Goal: Task Accomplishment & Management: Complete application form

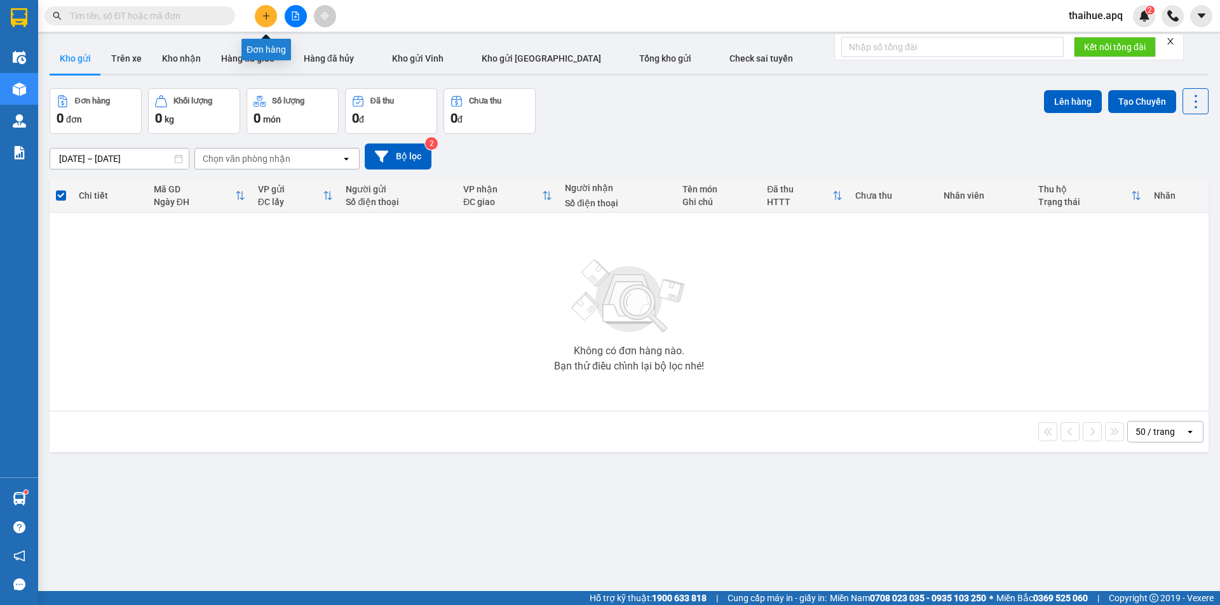
click at [265, 17] on icon "plus" at bounding box center [266, 15] width 9 height 9
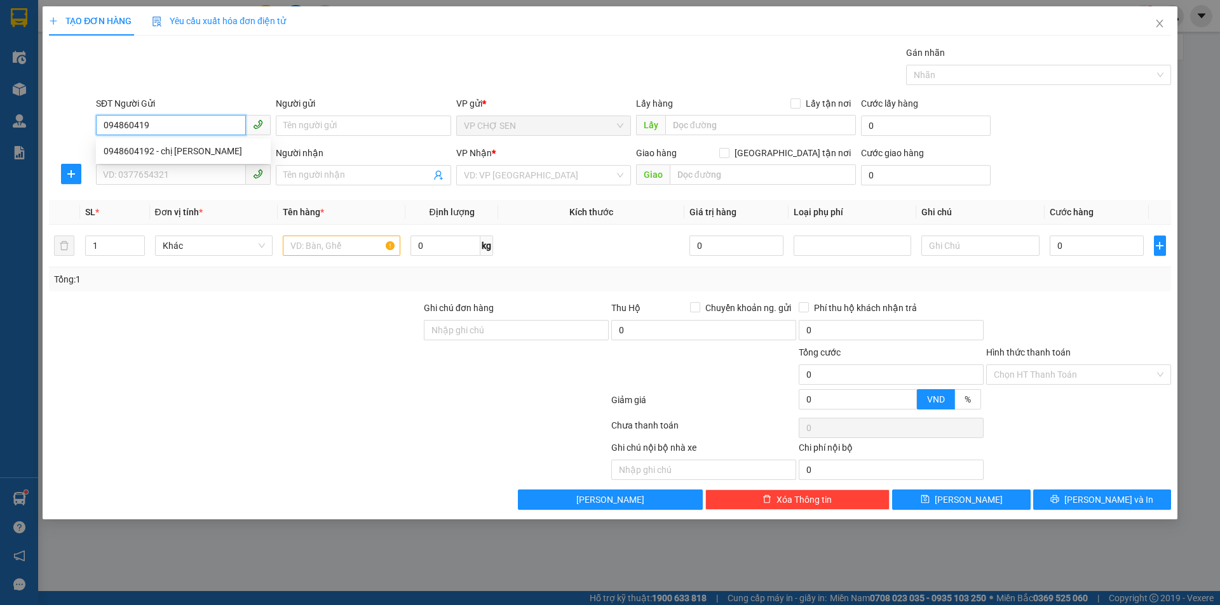
type input "0948604192"
click at [178, 153] on div "0948604192 - chị [PERSON_NAME]" at bounding box center [183, 151] width 159 height 14
type input "chị [PERSON_NAME]"
type input "0948604192"
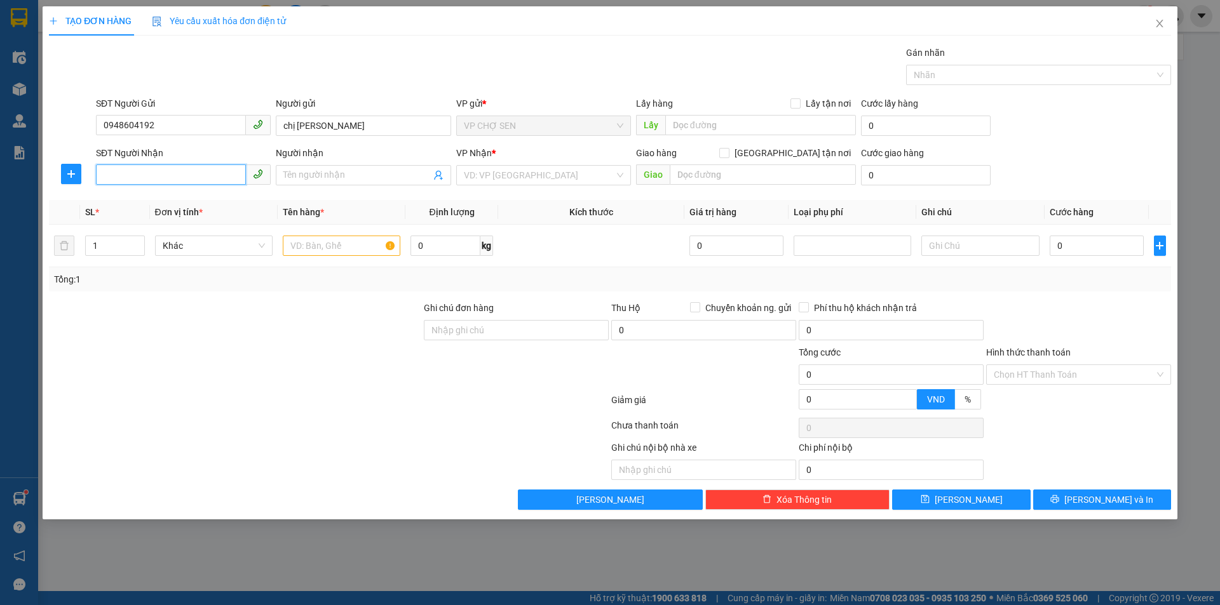
click at [181, 176] on input "SĐT Người Nhận" at bounding box center [171, 175] width 150 height 20
click at [182, 201] on div "0965524209 - c yến XN" at bounding box center [183, 201] width 159 height 14
type input "0965524209"
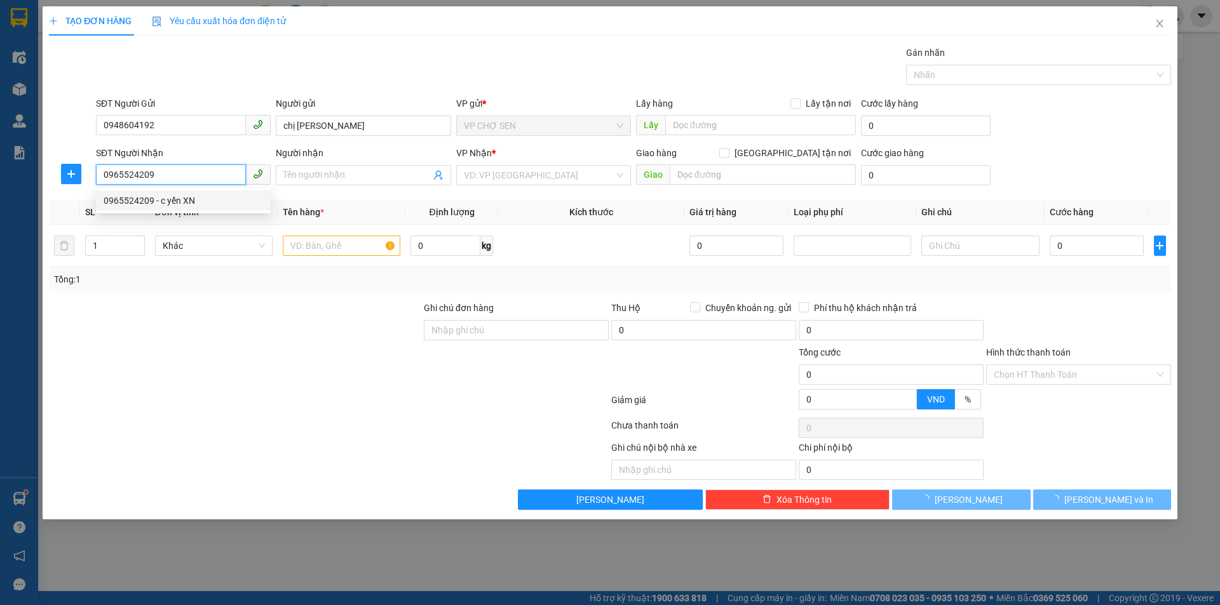
type input "c yến XN"
checkbox input "true"
type input "[GEOGRAPHIC_DATA], [GEOGRAPHIC_DATA], [GEOGRAPHIC_DATA], [GEOGRAPHIC_DATA]"
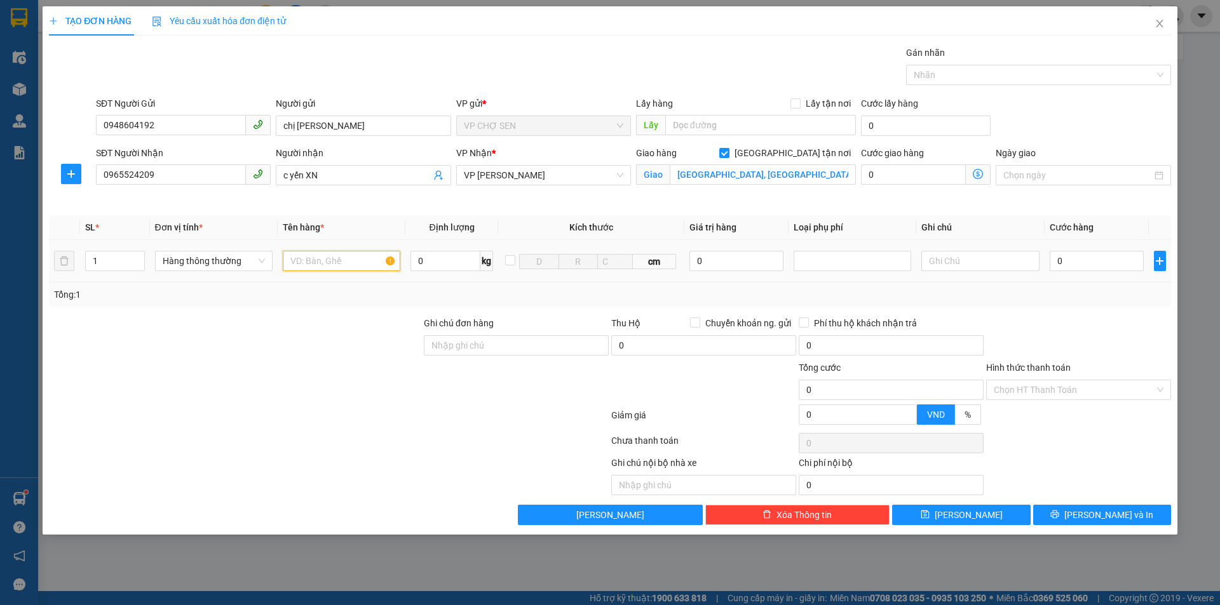
click at [311, 265] on input "text" at bounding box center [342, 261] width 118 height 20
type input "MẪU XÉT NGHIỆM"
click at [1061, 256] on input "0" at bounding box center [1097, 261] width 95 height 20
type input "3"
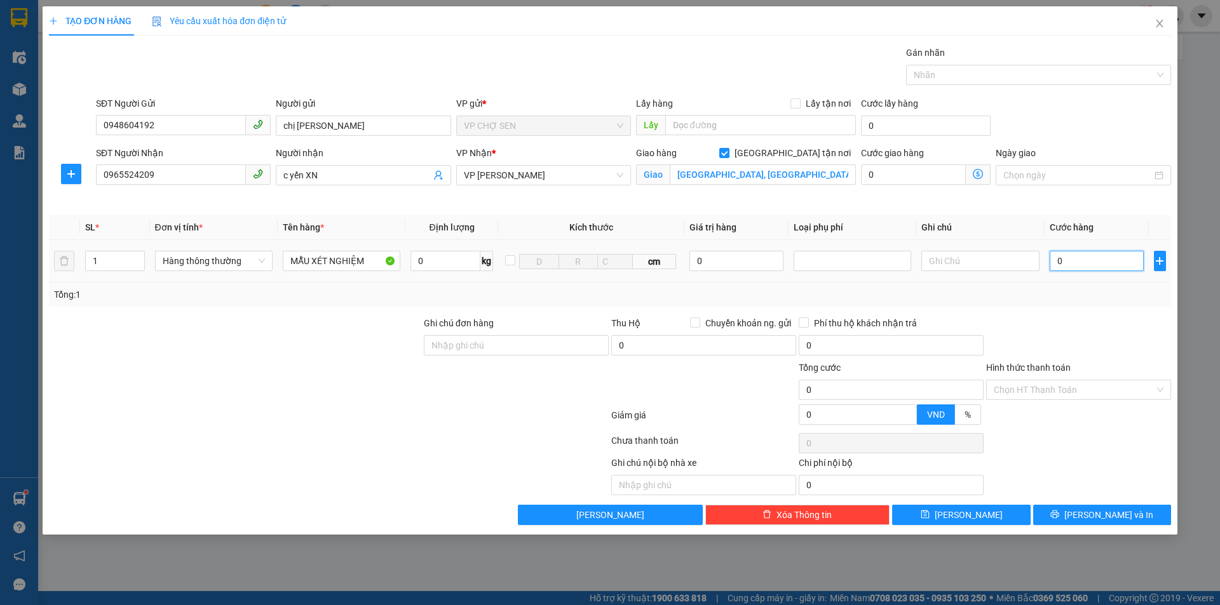
type input "3"
type input "30"
type input "300"
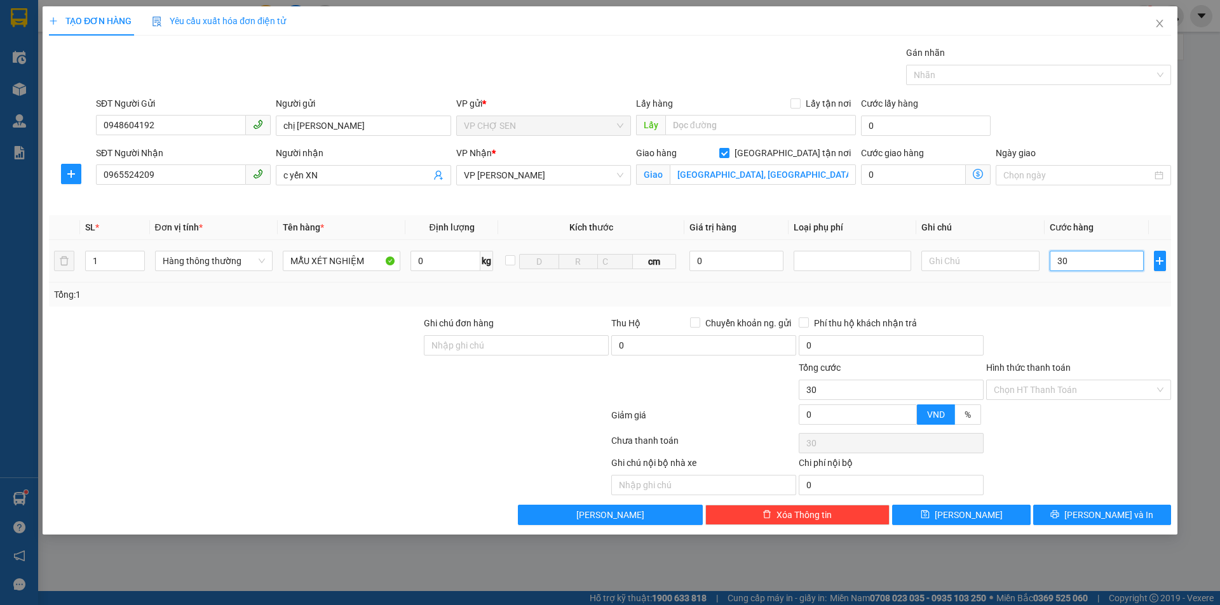
type input "300"
type input "3.000"
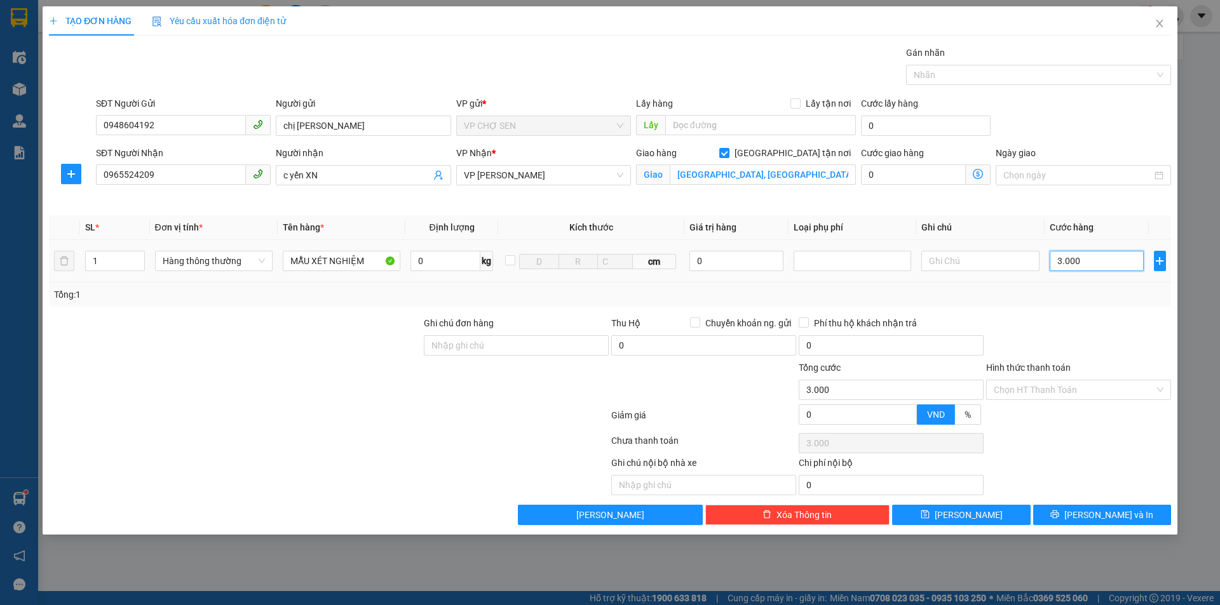
type input "30.000"
click at [1059, 517] on icon "printer" at bounding box center [1055, 515] width 8 height 8
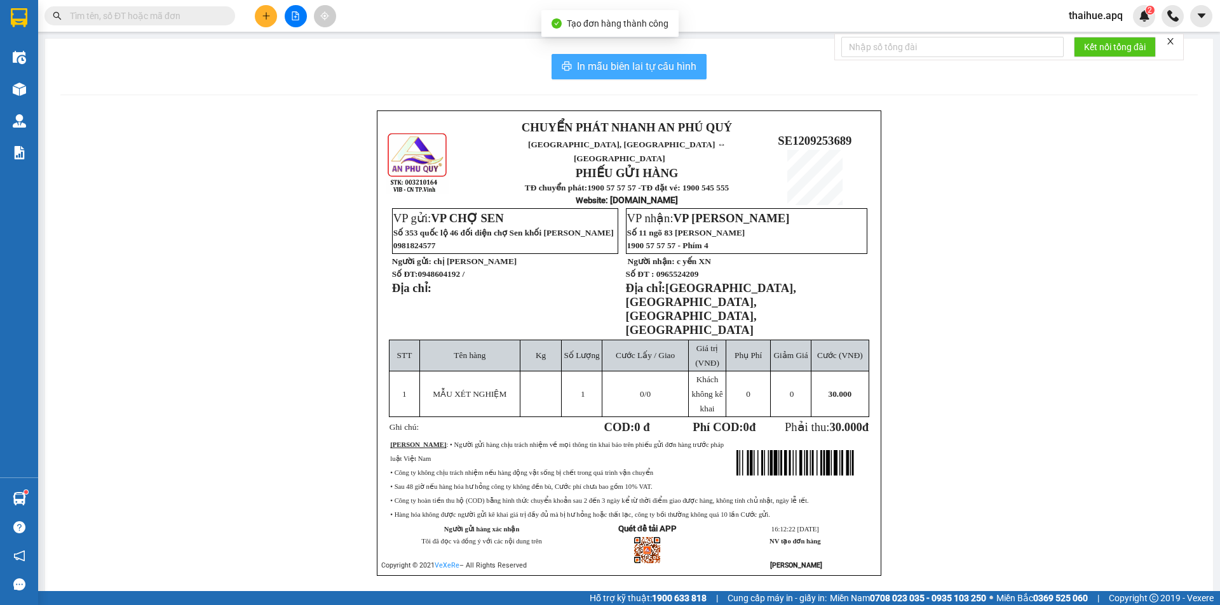
click at [647, 66] on span "In mẫu biên lai tự cấu hình" at bounding box center [636, 66] width 119 height 16
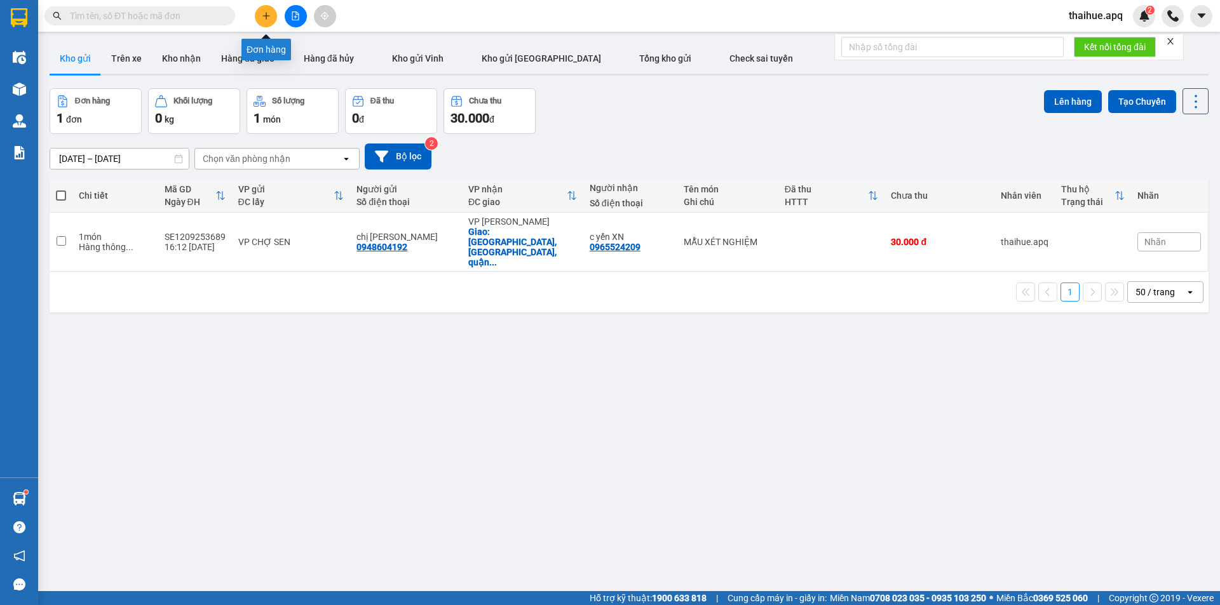
click at [269, 10] on button at bounding box center [266, 16] width 22 height 22
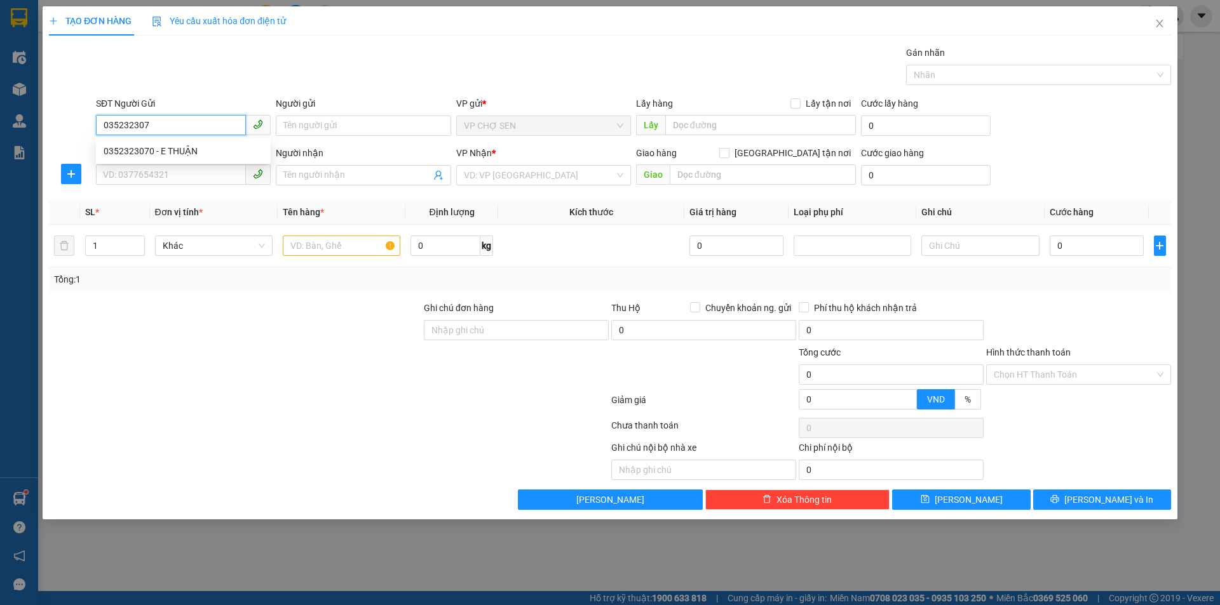
type input "0352323070"
click at [174, 153] on div "0352323070 - E THUẬN" at bounding box center [183, 151] width 159 height 14
type input "E THUẬN"
type input "0352323070"
click at [155, 177] on input "SĐT Người Nhận" at bounding box center [171, 175] width 150 height 20
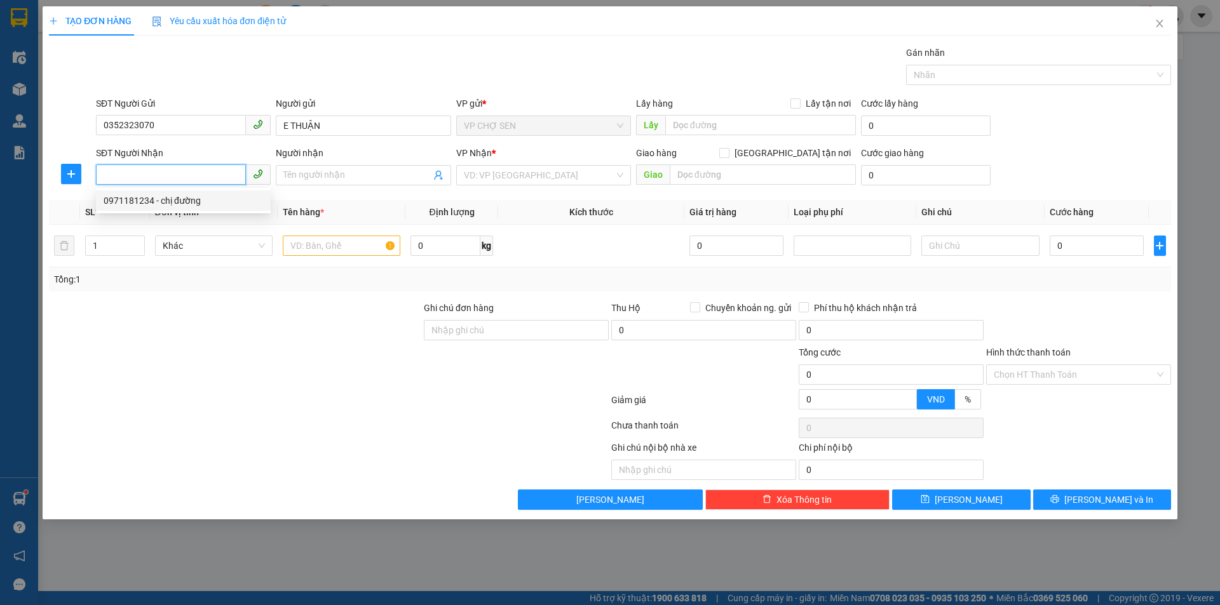
click at [178, 203] on div "0971181234 - chị đường" at bounding box center [183, 201] width 159 height 14
type input "0971181234"
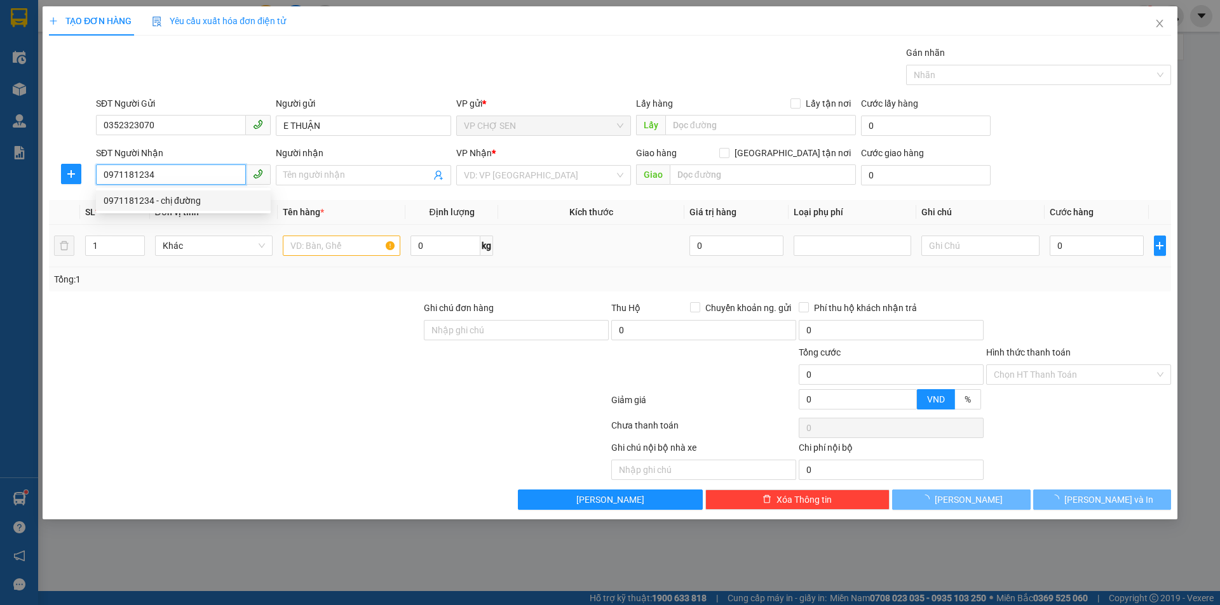
type input "chị đường"
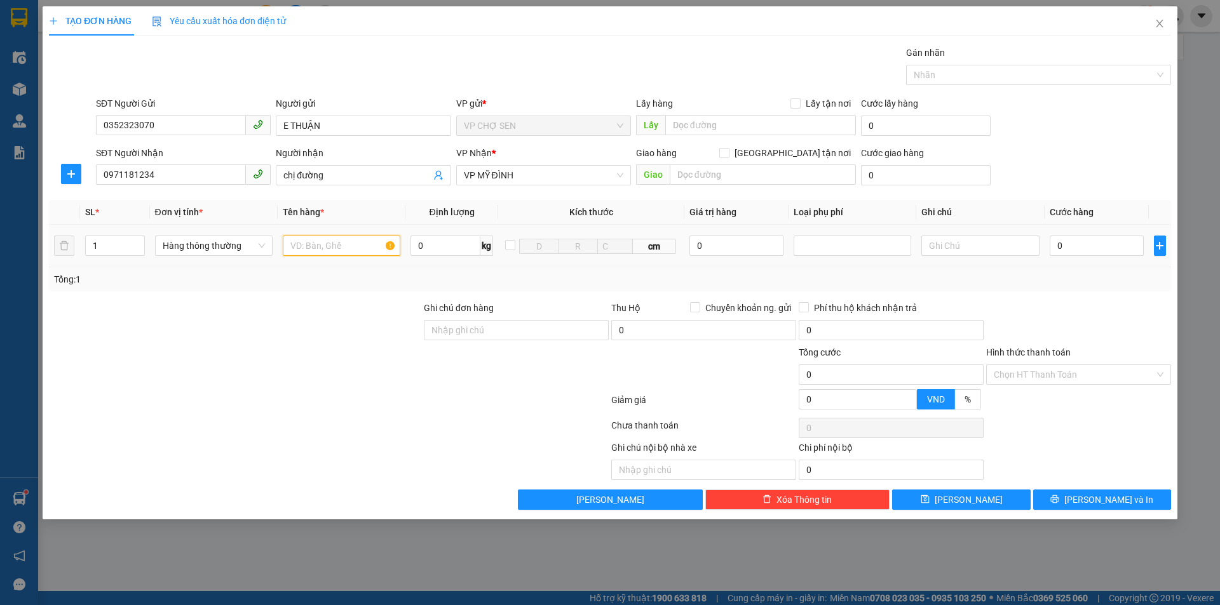
click at [302, 248] on input "text" at bounding box center [342, 246] width 118 height 20
type input "MỸ PHẨM"
click at [1055, 247] on input "0" at bounding box center [1097, 246] width 95 height 20
type input "3"
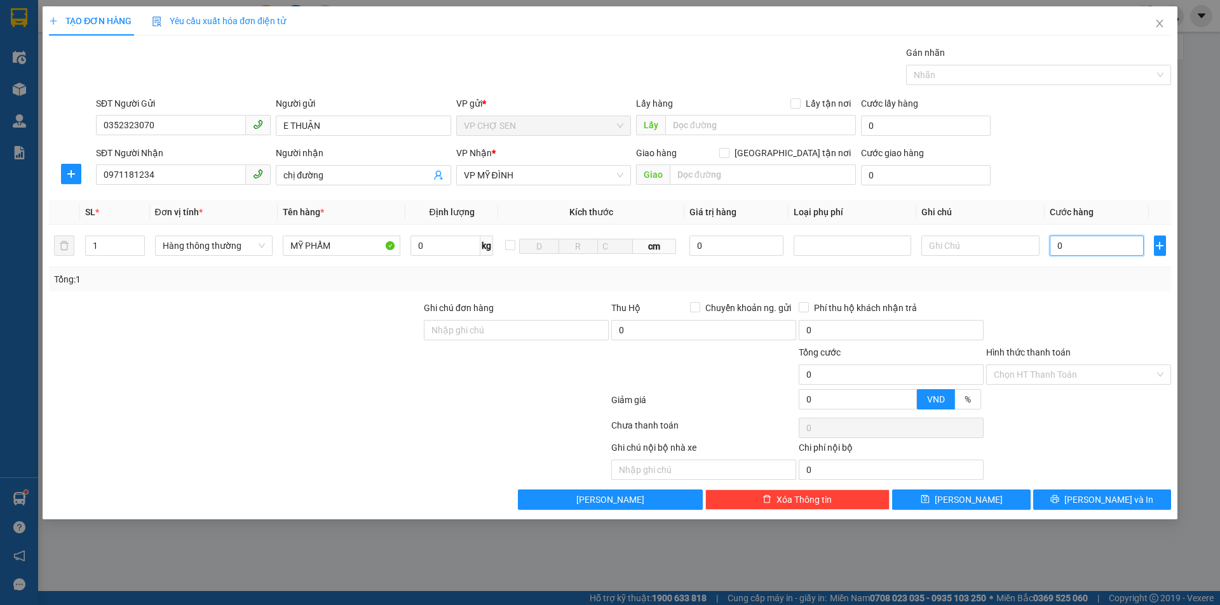
type input "3"
type input "30"
type input "300"
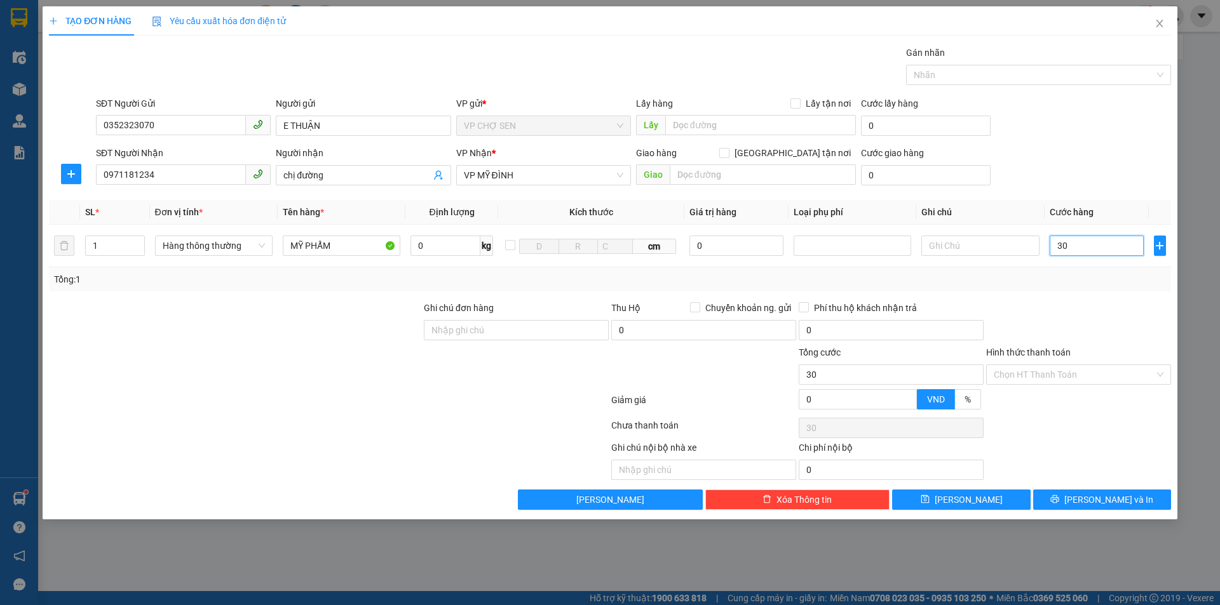
type input "300"
type input "3.000"
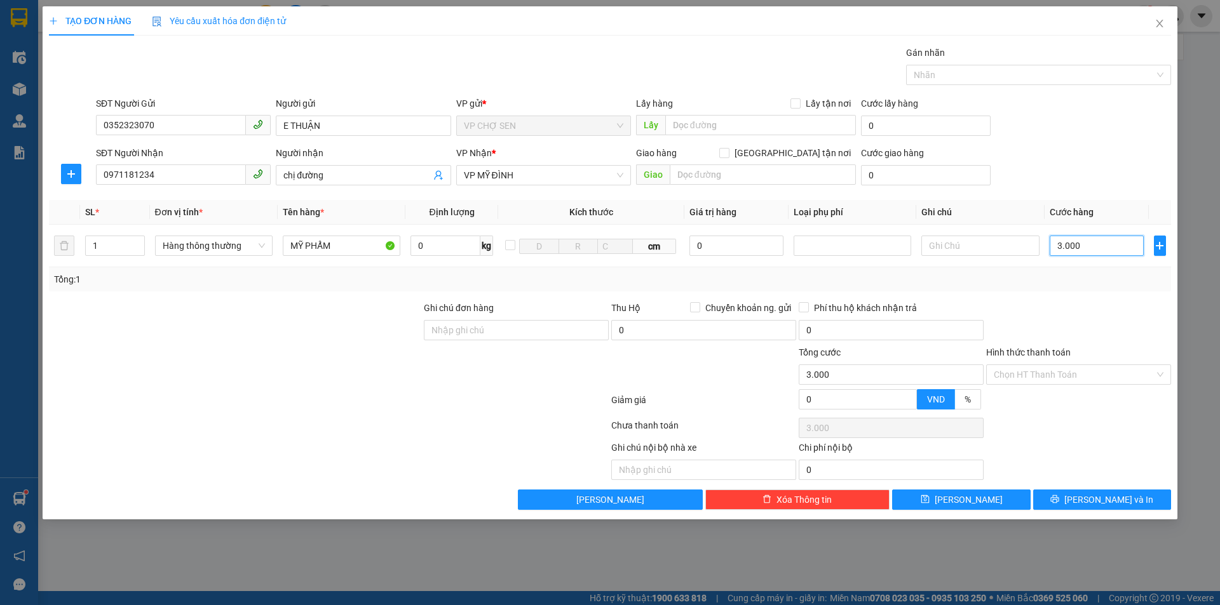
type input "30.000"
click at [1089, 497] on button "[PERSON_NAME] và In" at bounding box center [1102, 500] width 138 height 20
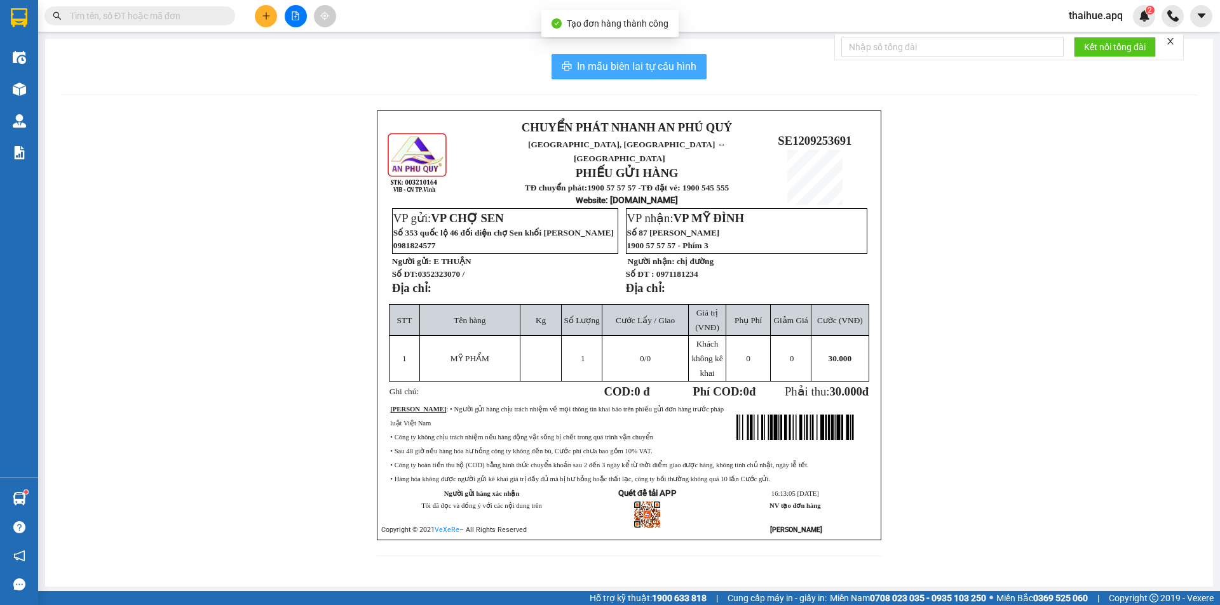
click at [645, 64] on span "In mẫu biên lai tự cấu hình" at bounding box center [636, 66] width 119 height 16
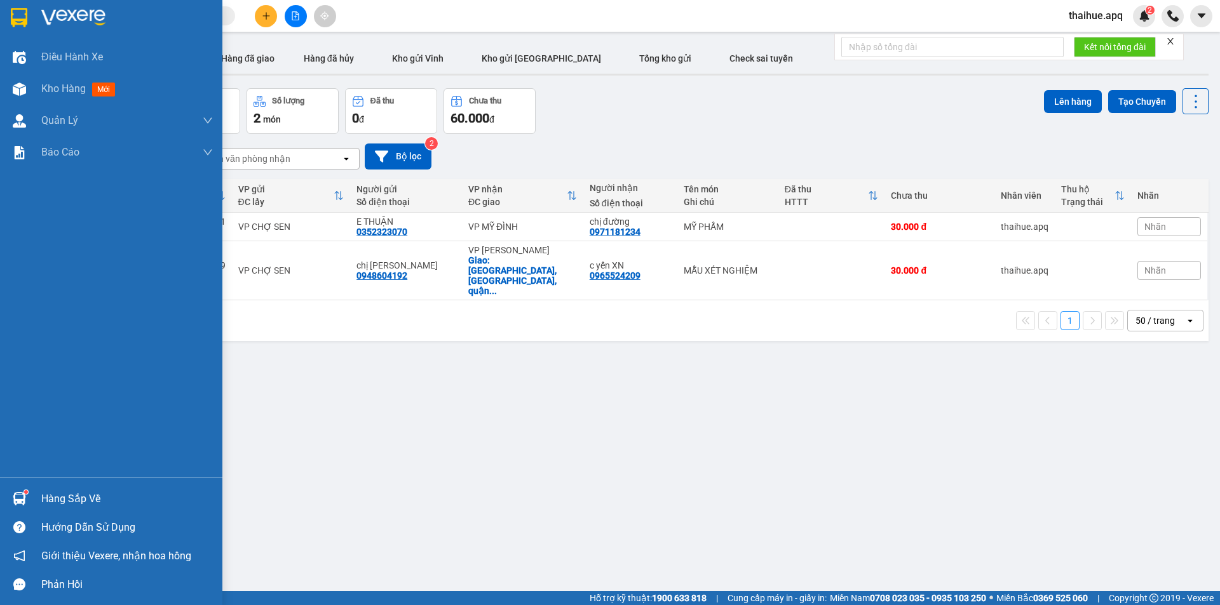
click at [56, 499] on div "Hàng sắp về" at bounding box center [127, 499] width 172 height 19
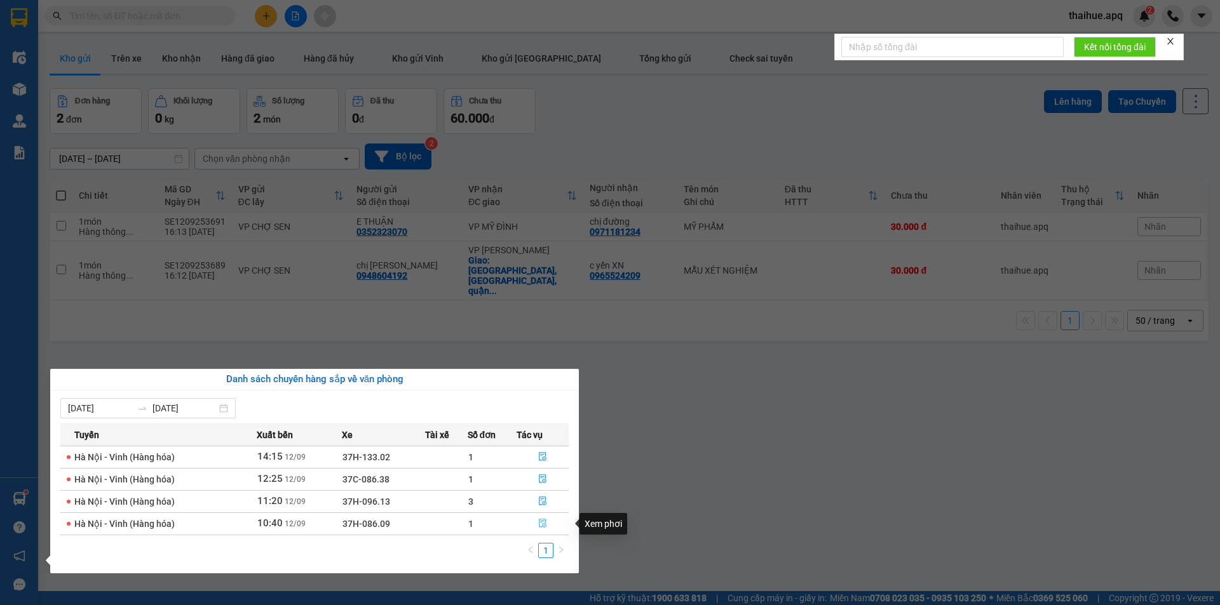
click at [542, 522] on icon "file-done" at bounding box center [542, 523] width 9 height 9
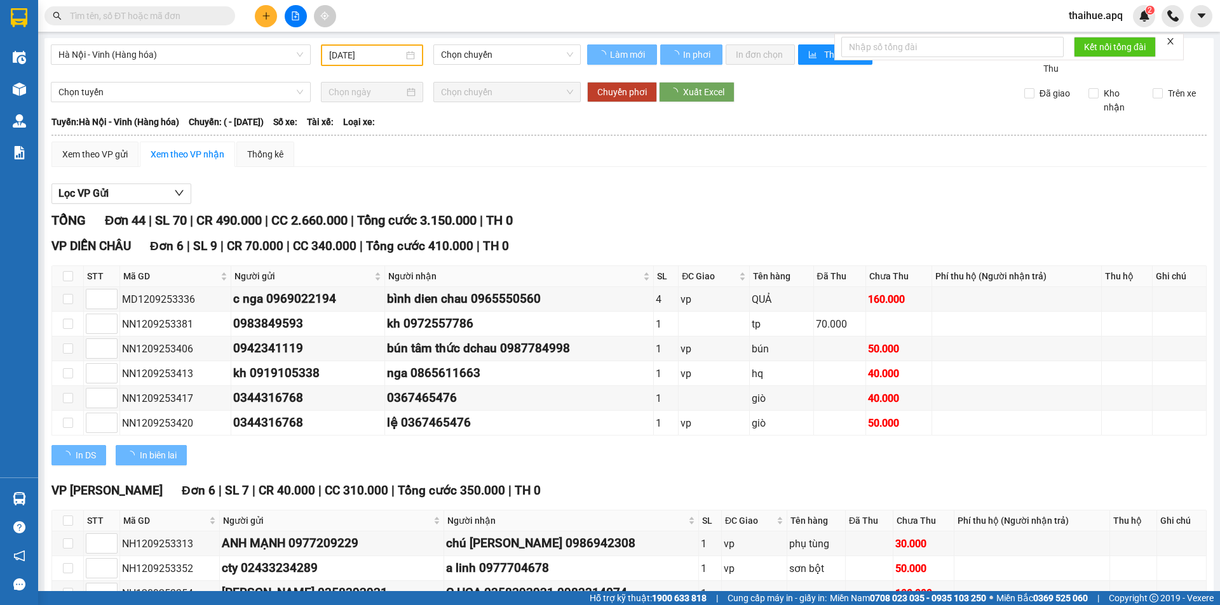
type input "[DATE]"
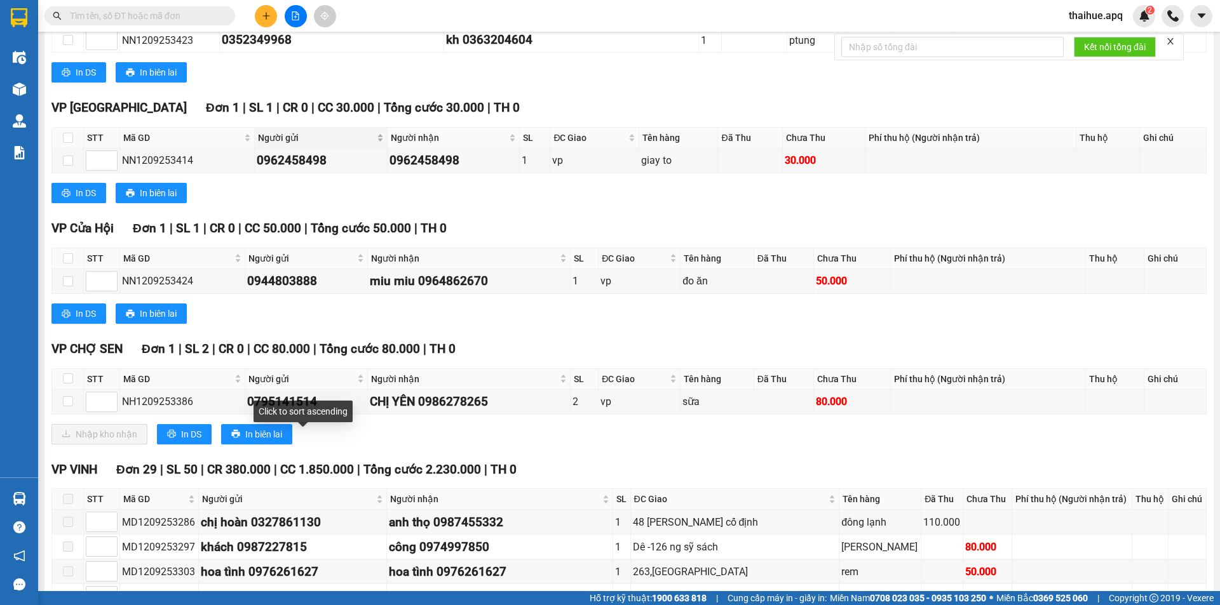
scroll to position [635, 0]
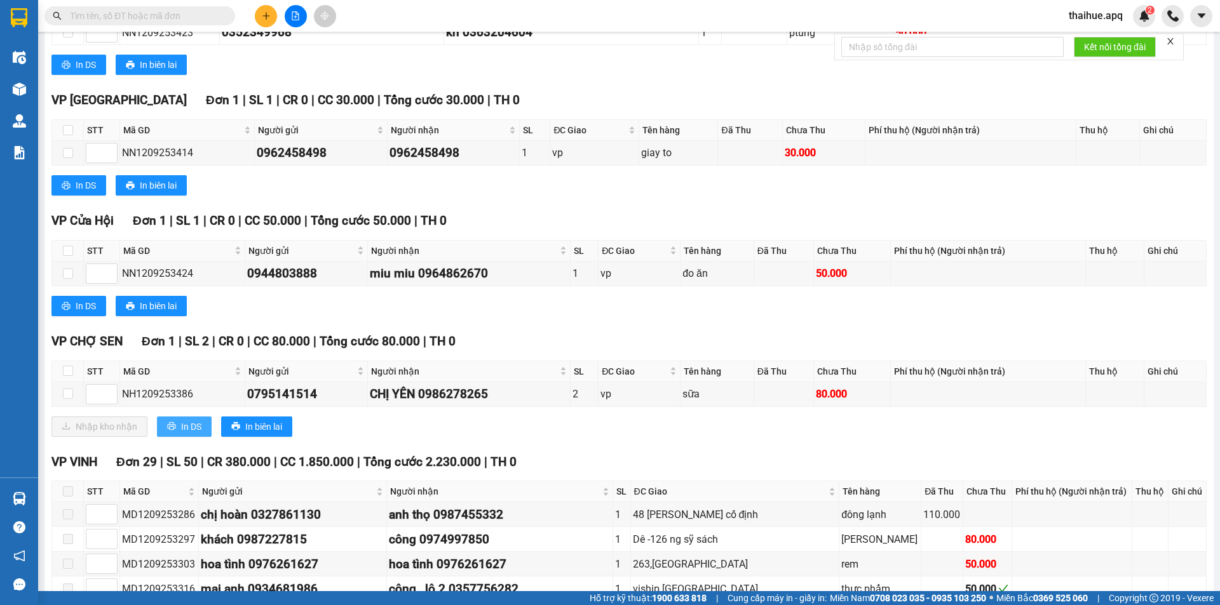
click at [186, 425] on span "In DS" at bounding box center [191, 427] width 20 height 14
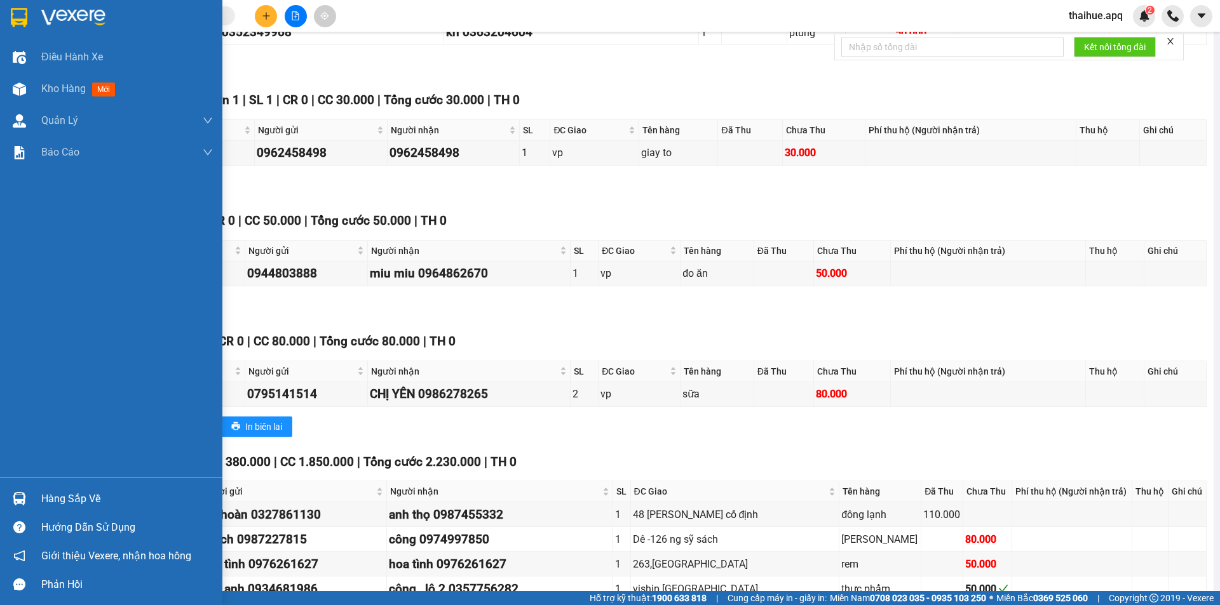
click at [54, 503] on div "Hàng sắp về" at bounding box center [127, 499] width 172 height 19
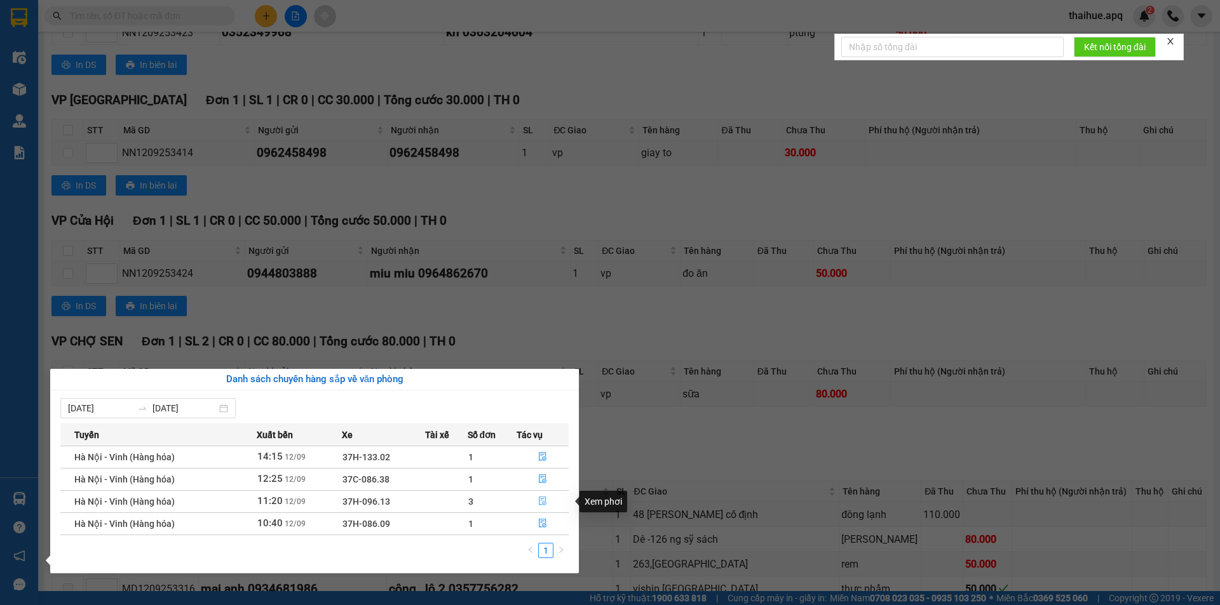
click at [543, 500] on icon "file-done" at bounding box center [542, 501] width 9 height 9
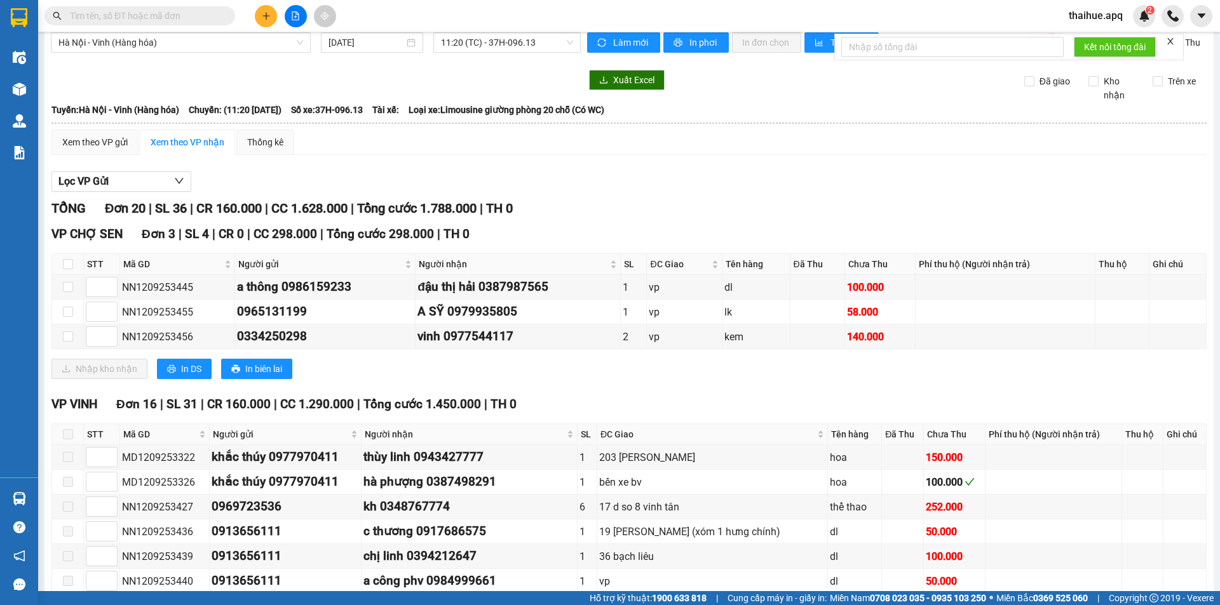
scroll to position [4, 0]
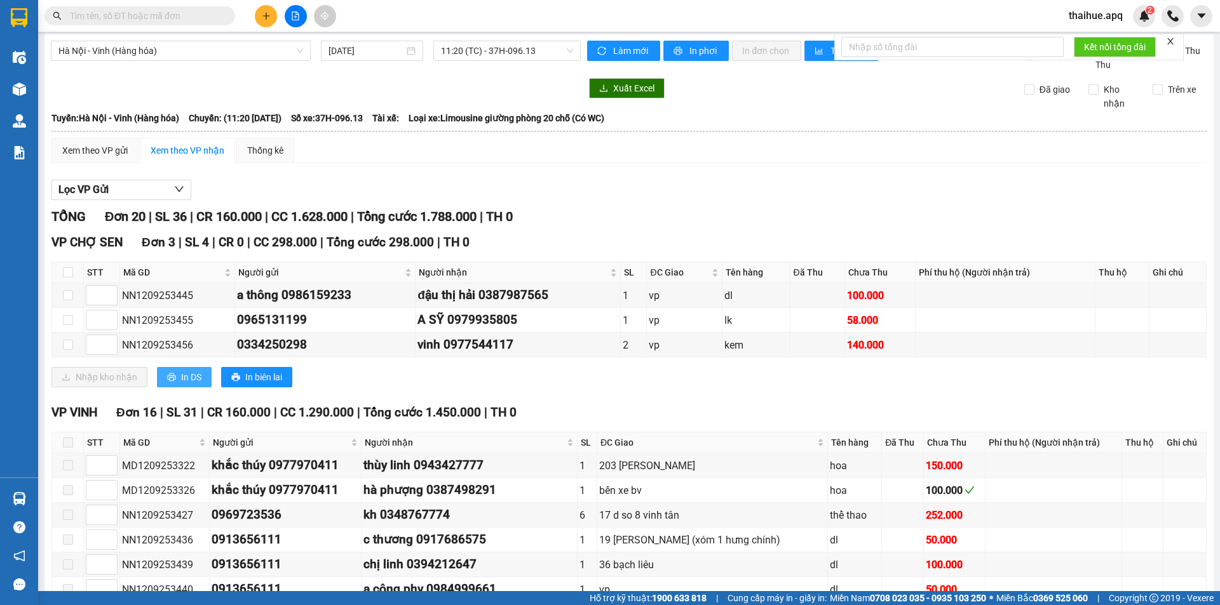
click at [191, 379] on span "In DS" at bounding box center [191, 377] width 20 height 14
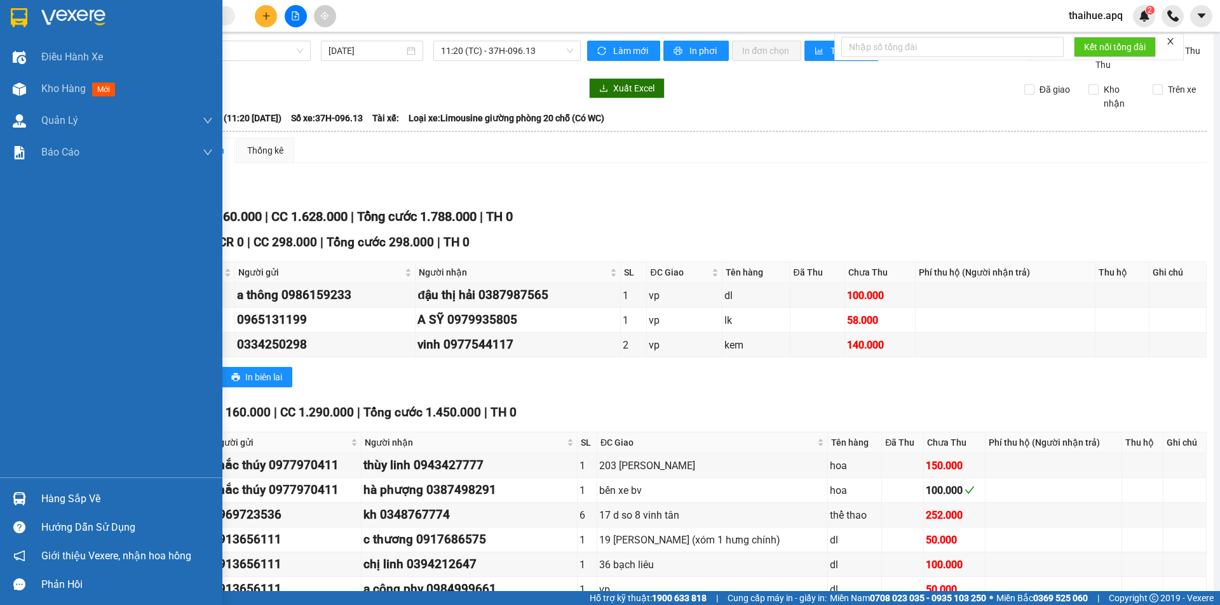
click at [51, 498] on div "Hàng sắp về" at bounding box center [127, 499] width 172 height 19
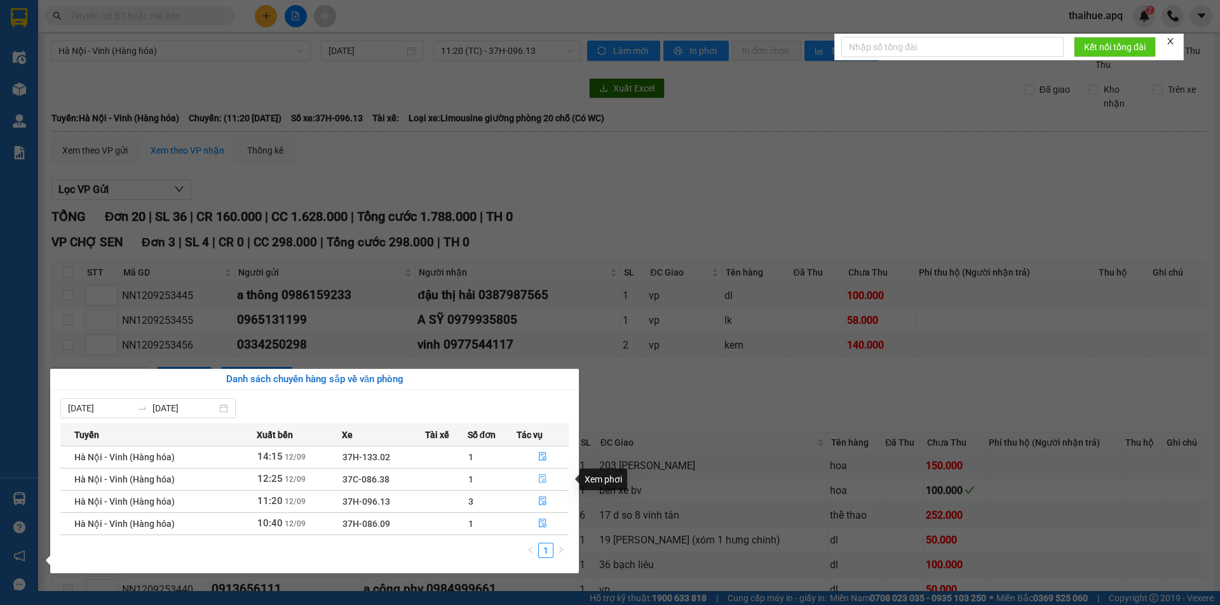
click at [542, 477] on icon "file-done" at bounding box center [543, 479] width 8 height 9
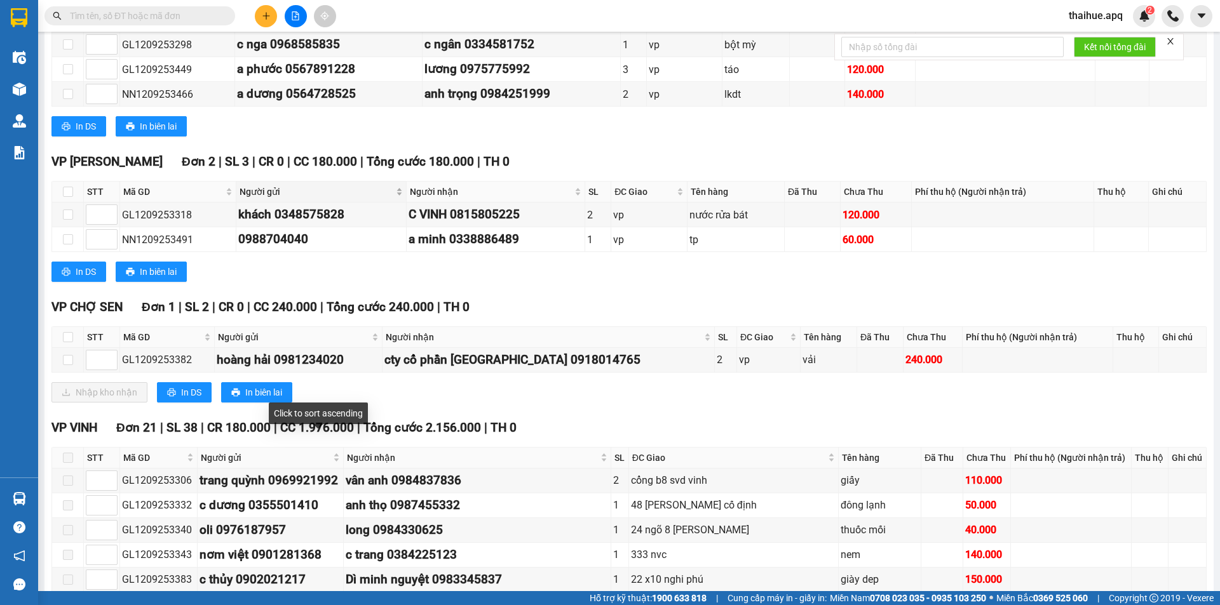
scroll to position [258, 0]
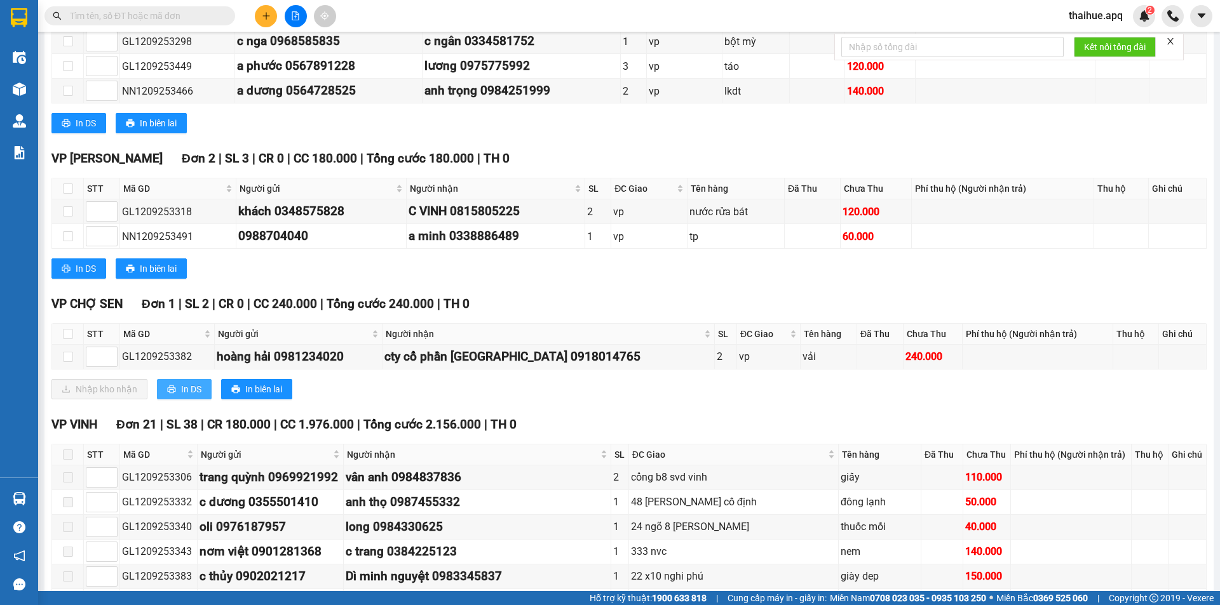
click at [187, 388] on span "In DS" at bounding box center [191, 389] width 20 height 14
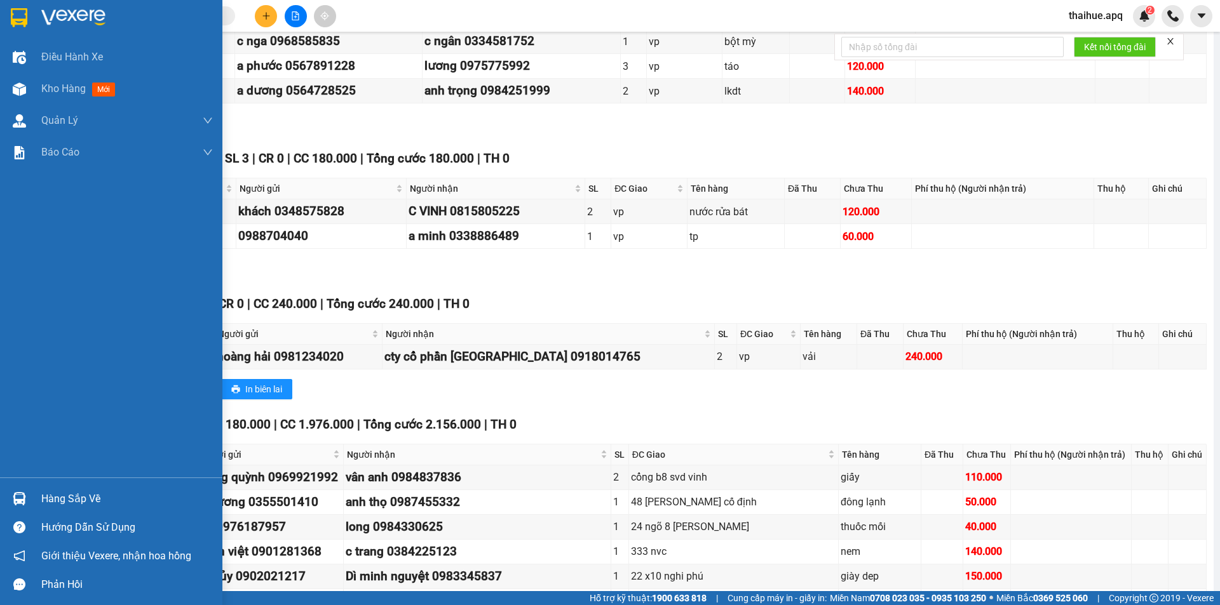
click at [51, 499] on div "Hàng sắp về" at bounding box center [127, 499] width 172 height 19
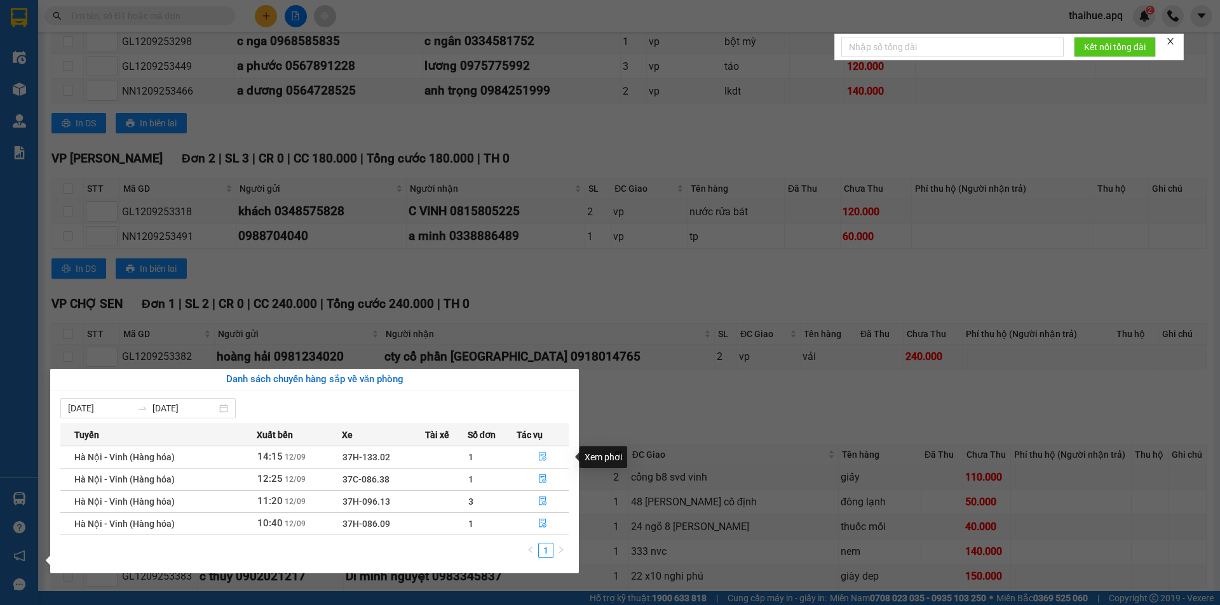
click at [543, 457] on icon "file-done" at bounding box center [543, 457] width 8 height 9
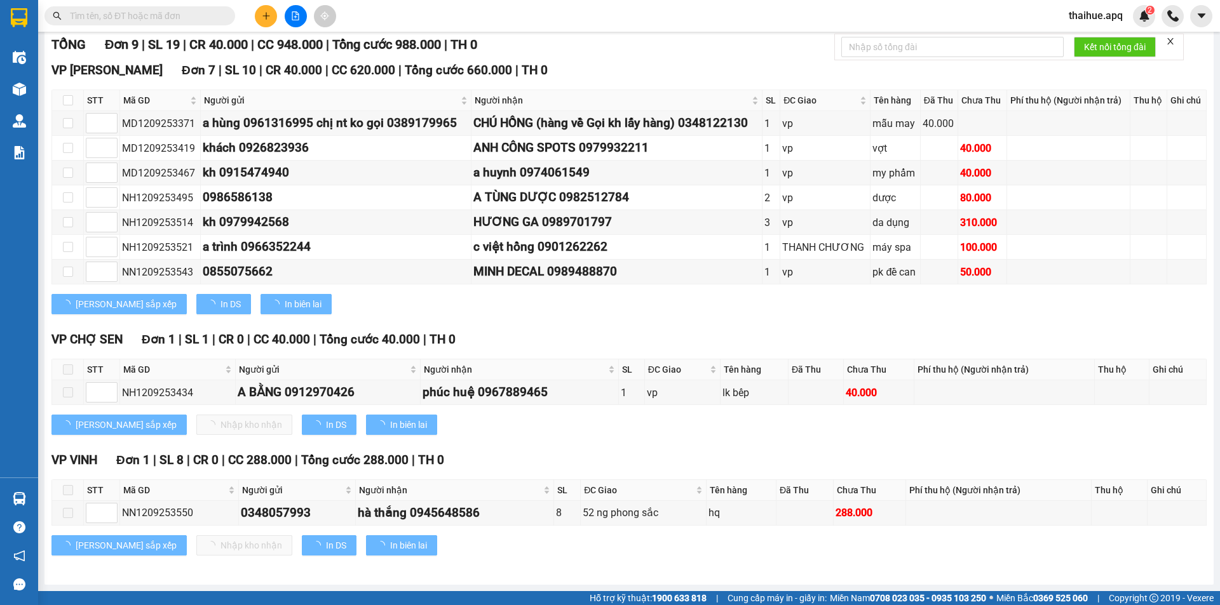
scroll to position [176, 0]
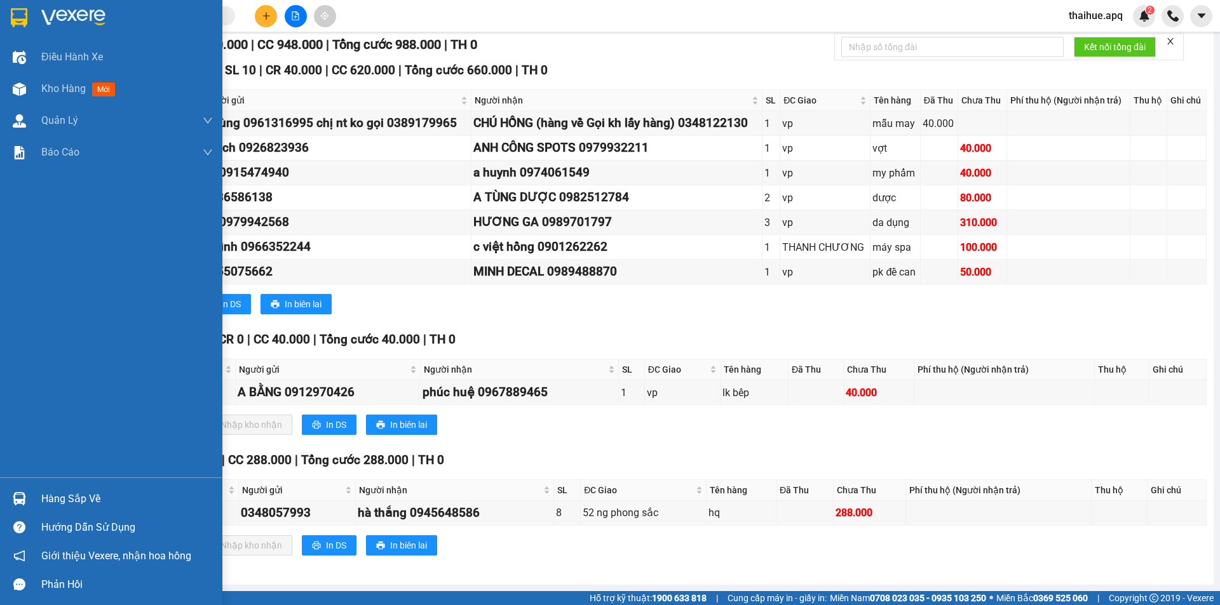
click at [46, 503] on div "Hàng sắp về" at bounding box center [127, 499] width 172 height 19
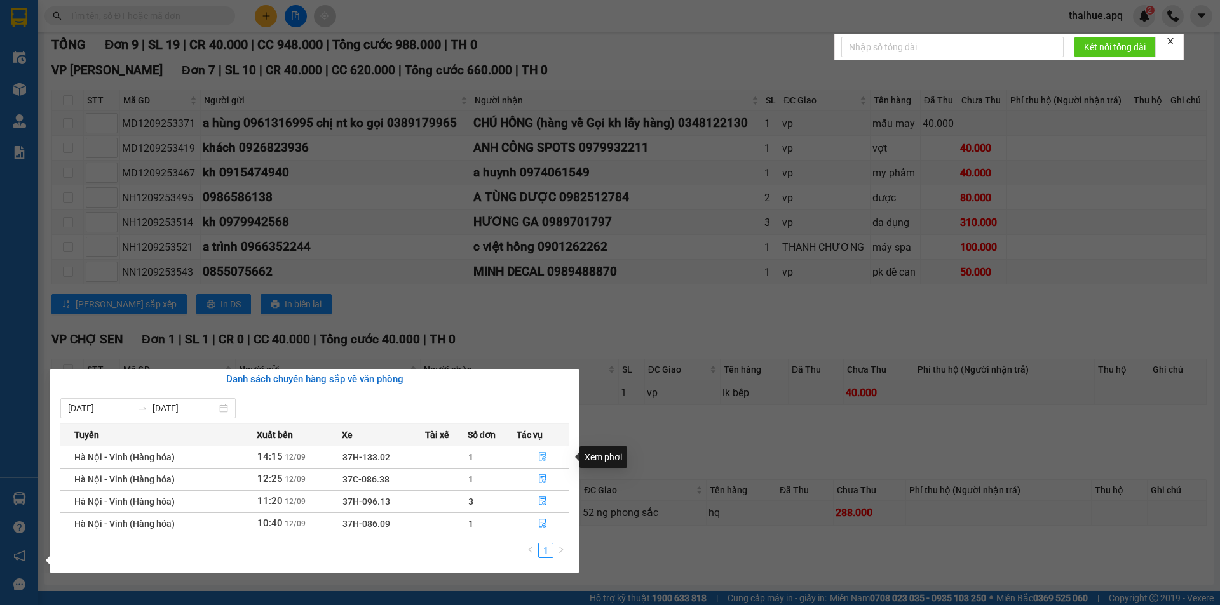
click at [537, 454] on button "button" at bounding box center [542, 457] width 51 height 20
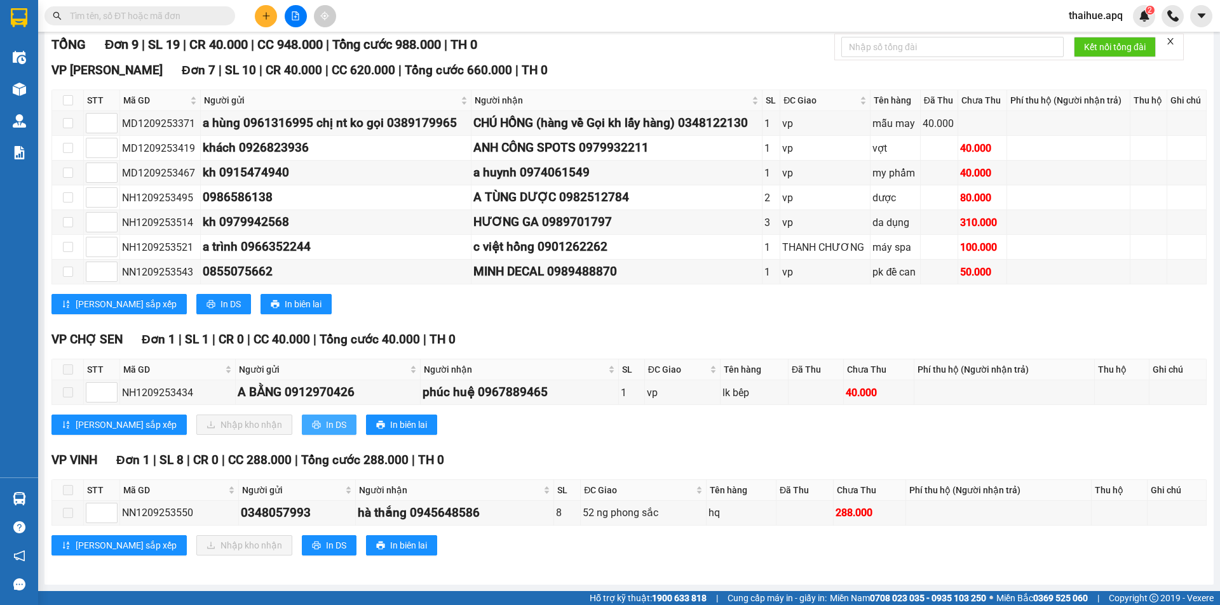
click at [326, 425] on span "In DS" at bounding box center [336, 425] width 20 height 14
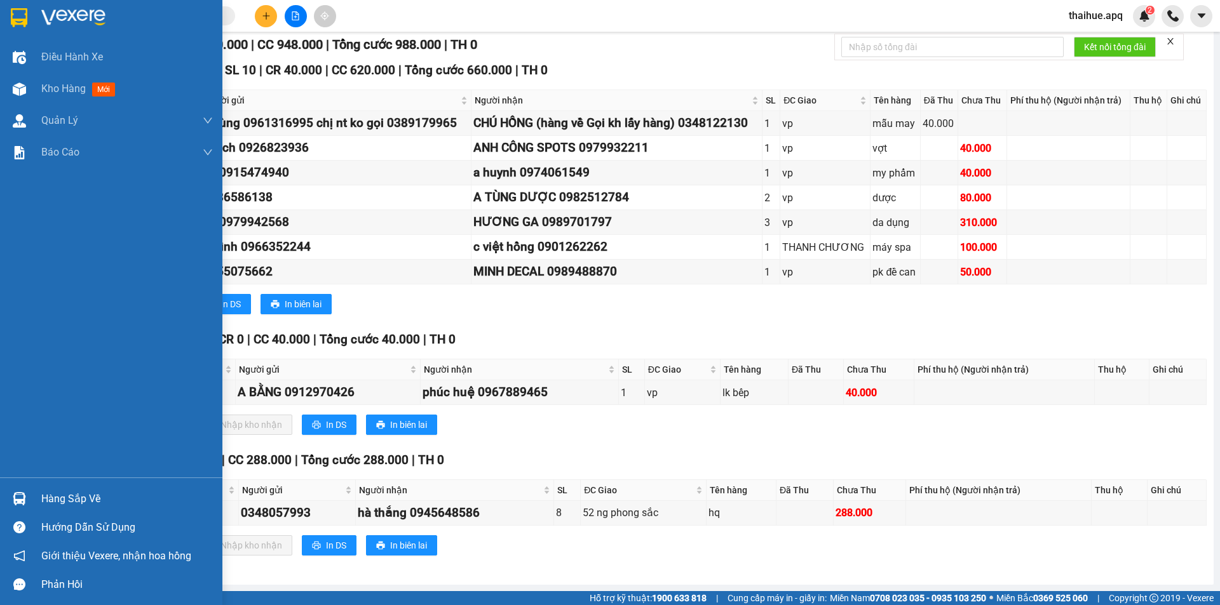
click at [70, 502] on div "Hàng sắp về" at bounding box center [127, 499] width 172 height 19
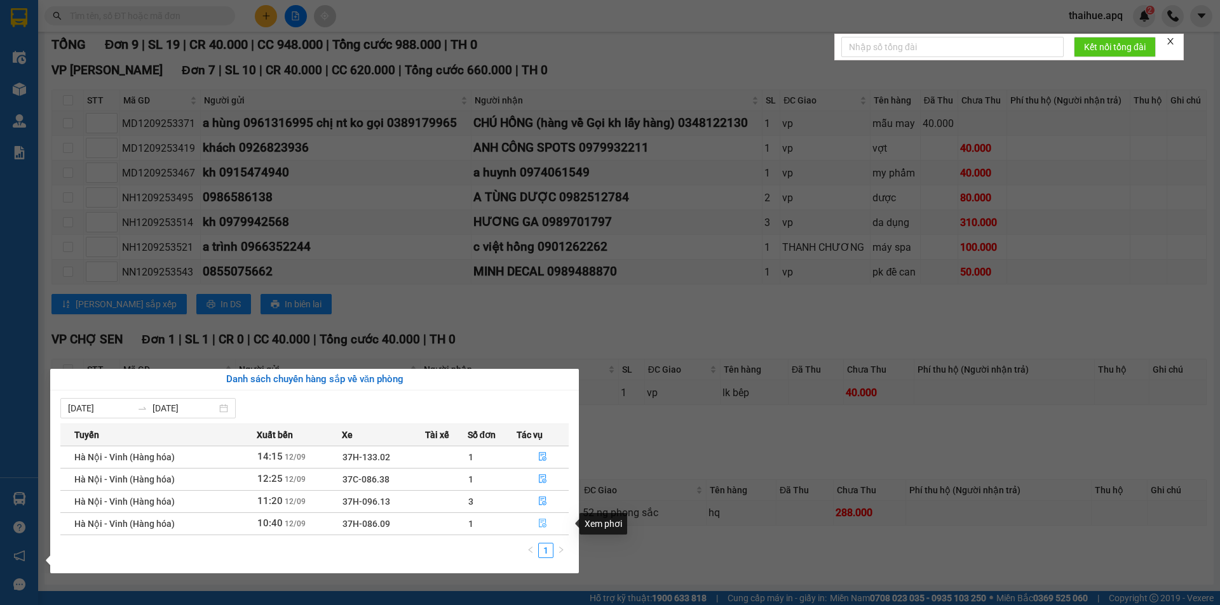
click at [542, 520] on icon "file-done" at bounding box center [542, 523] width 9 height 9
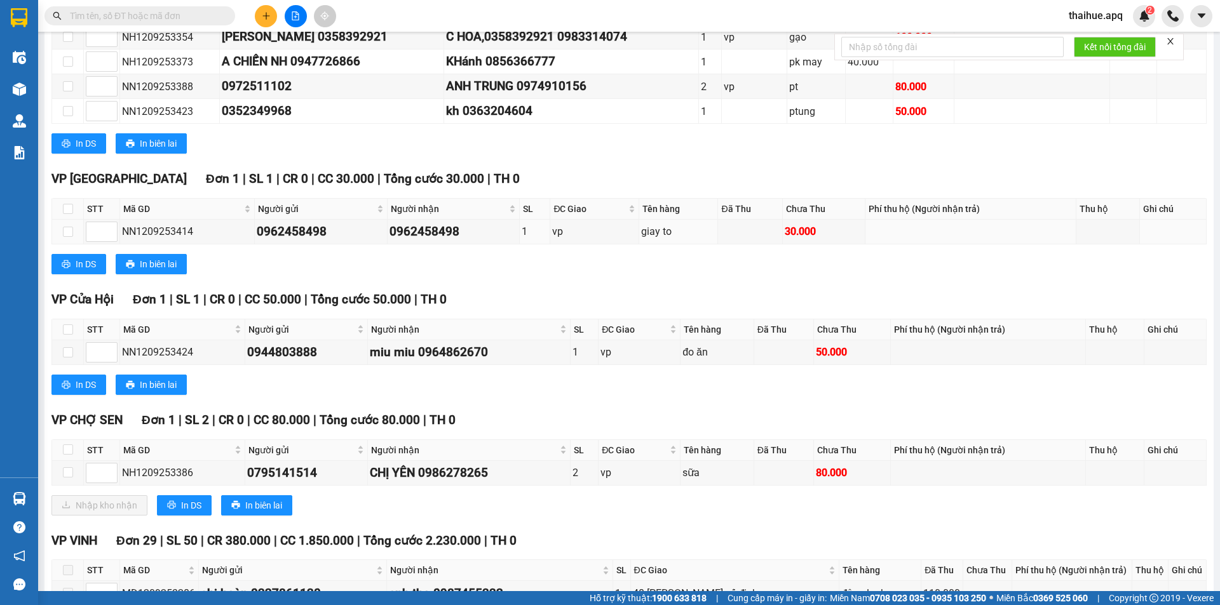
scroll to position [557, 0]
click at [67, 446] on input "checkbox" at bounding box center [68, 449] width 10 height 10
checkbox input "true"
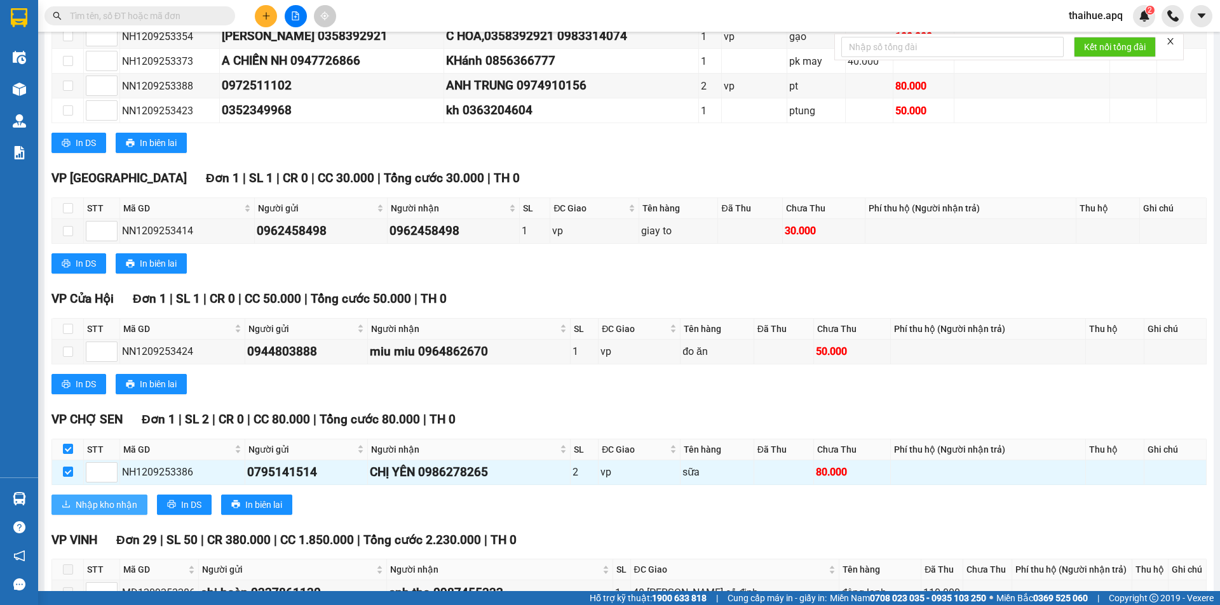
click at [96, 506] on span "Nhập kho nhận" at bounding box center [107, 505] width 62 height 14
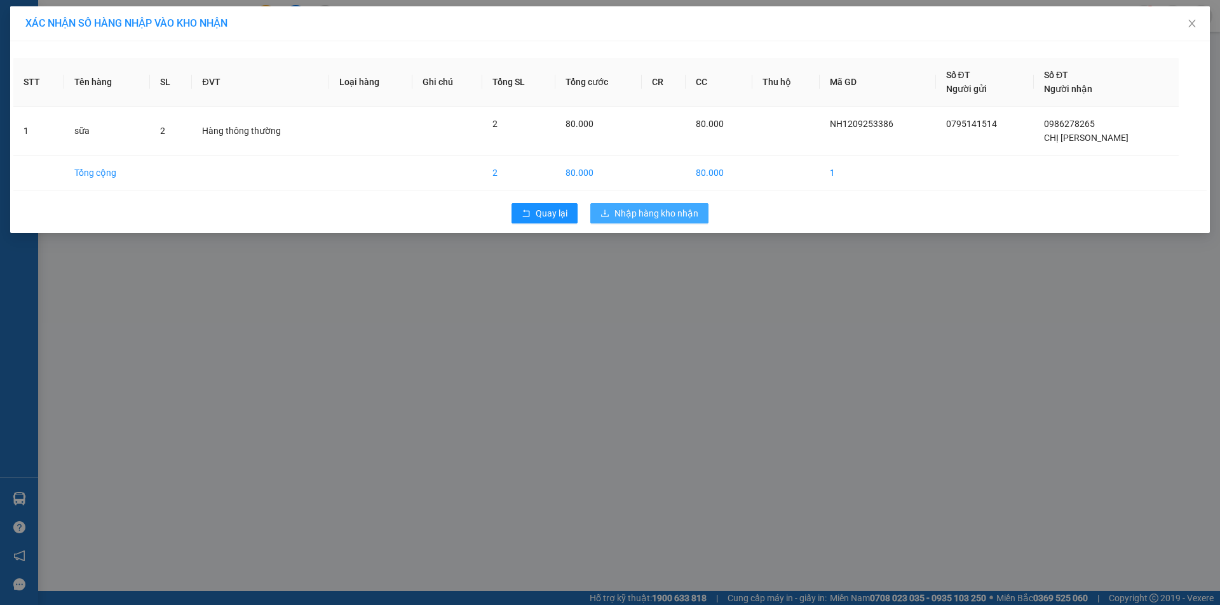
click at [635, 210] on span "Nhập hàng kho nhận" at bounding box center [656, 213] width 84 height 14
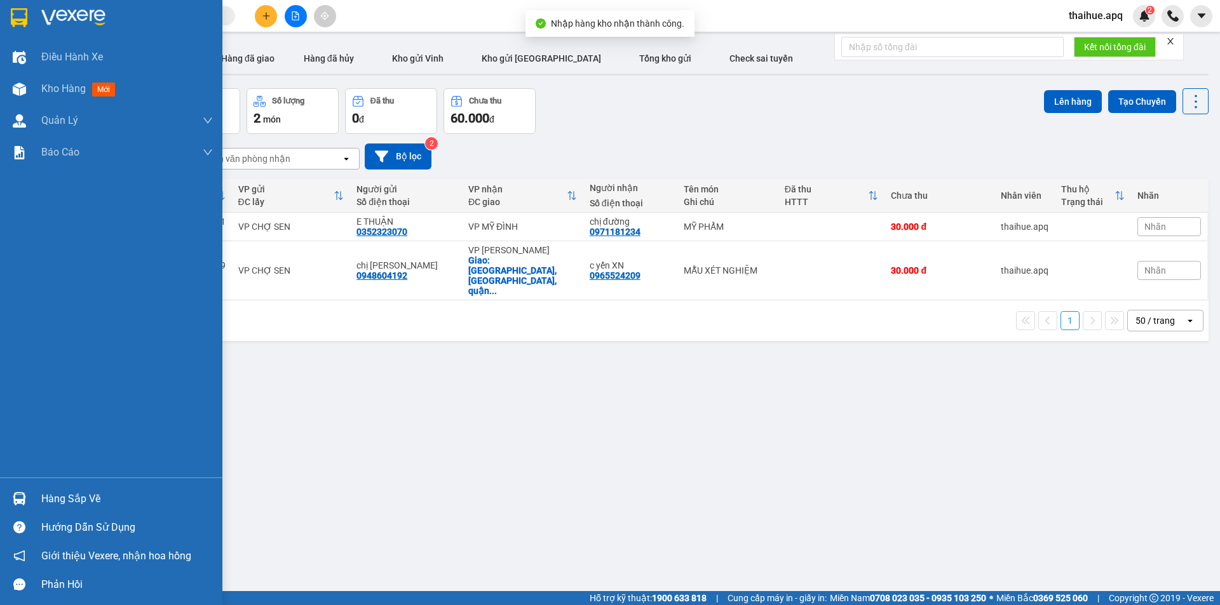
click at [50, 502] on div "Hàng sắp về" at bounding box center [127, 499] width 172 height 19
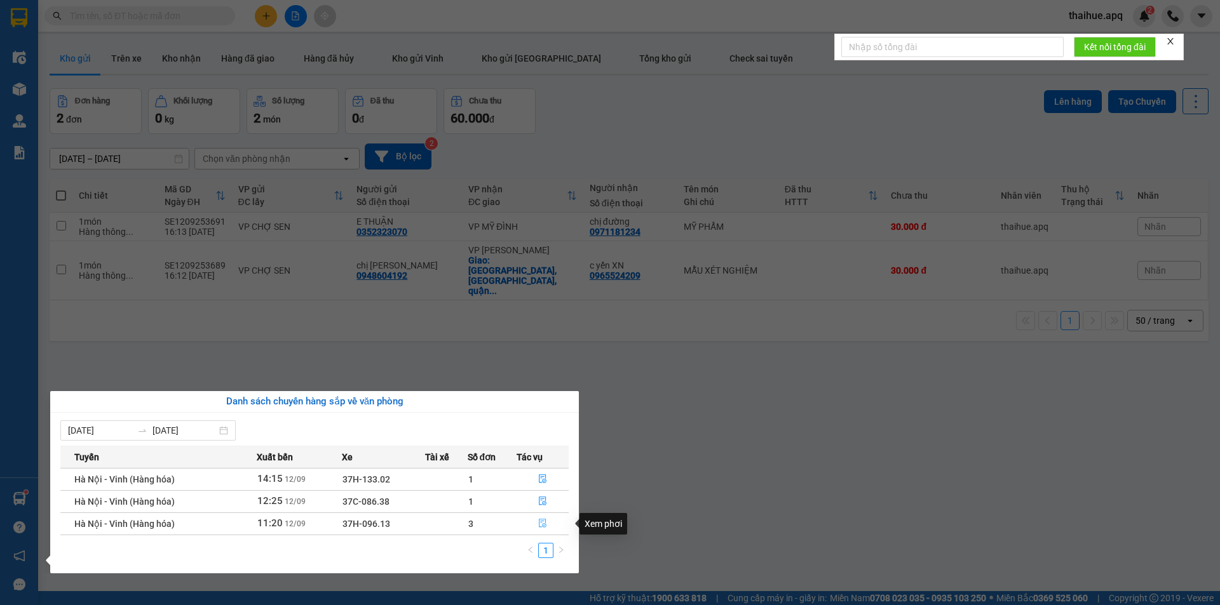
click at [539, 524] on icon "file-done" at bounding box center [543, 524] width 8 height 9
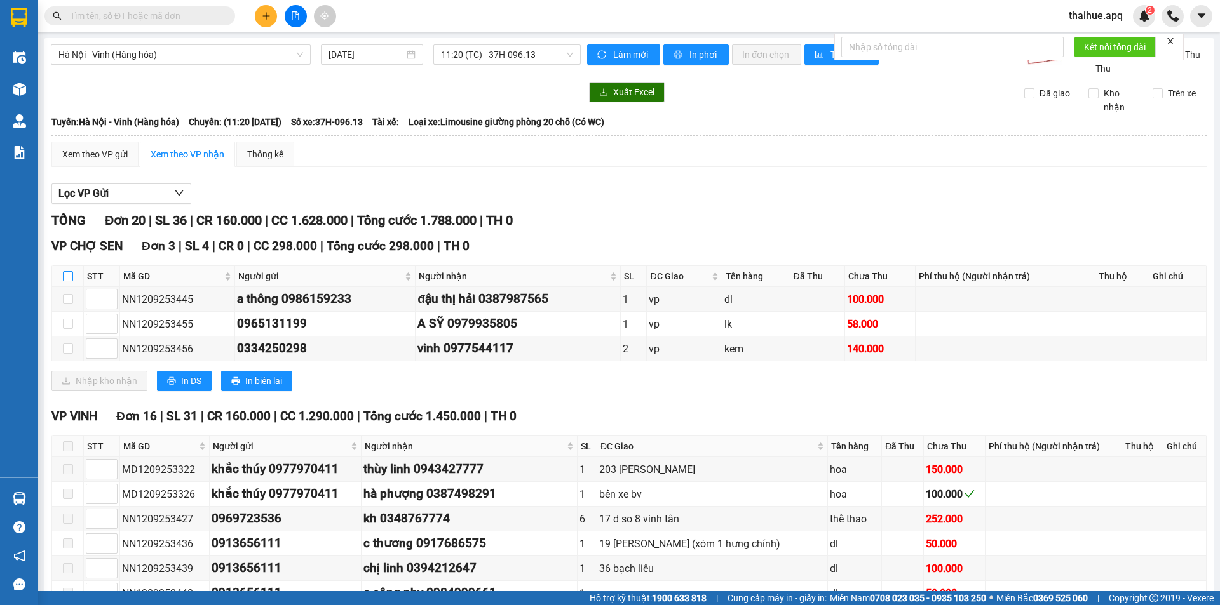
click at [64, 275] on input "checkbox" at bounding box center [68, 276] width 10 height 10
checkbox input "true"
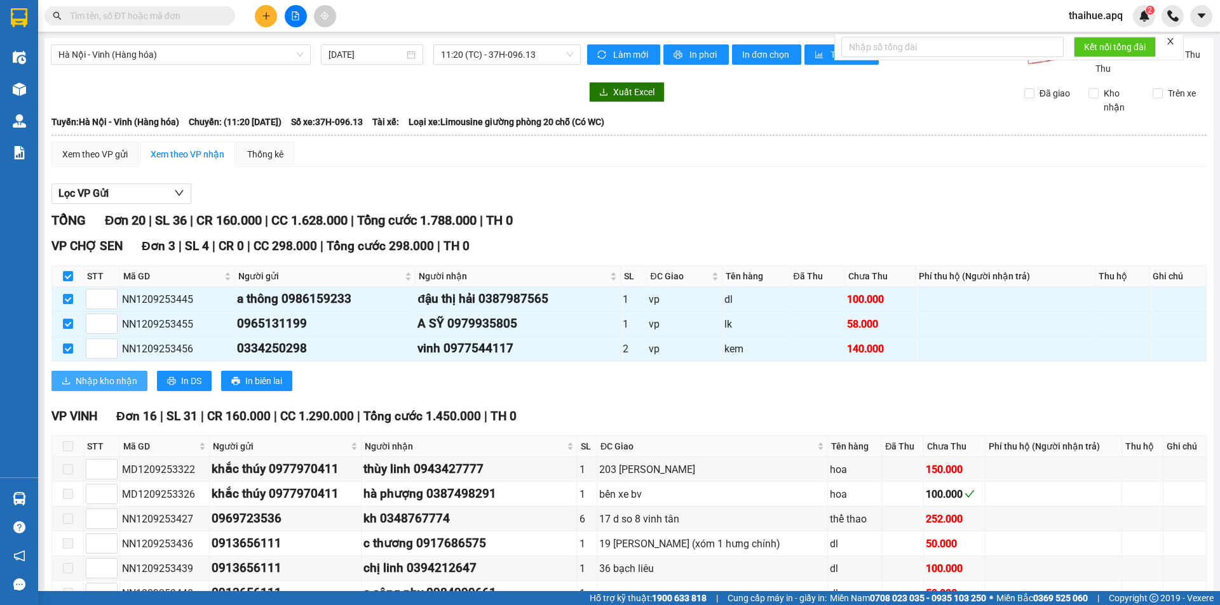
click at [84, 381] on span "Nhập kho nhận" at bounding box center [107, 381] width 62 height 14
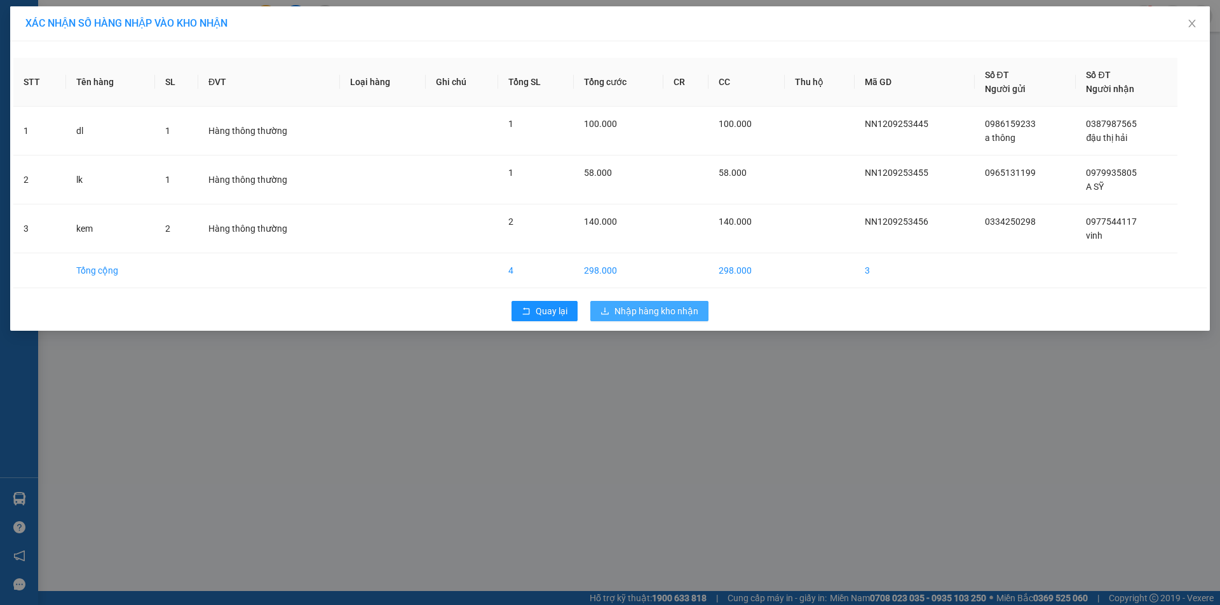
click at [627, 308] on span "Nhập hàng kho nhận" at bounding box center [656, 311] width 84 height 14
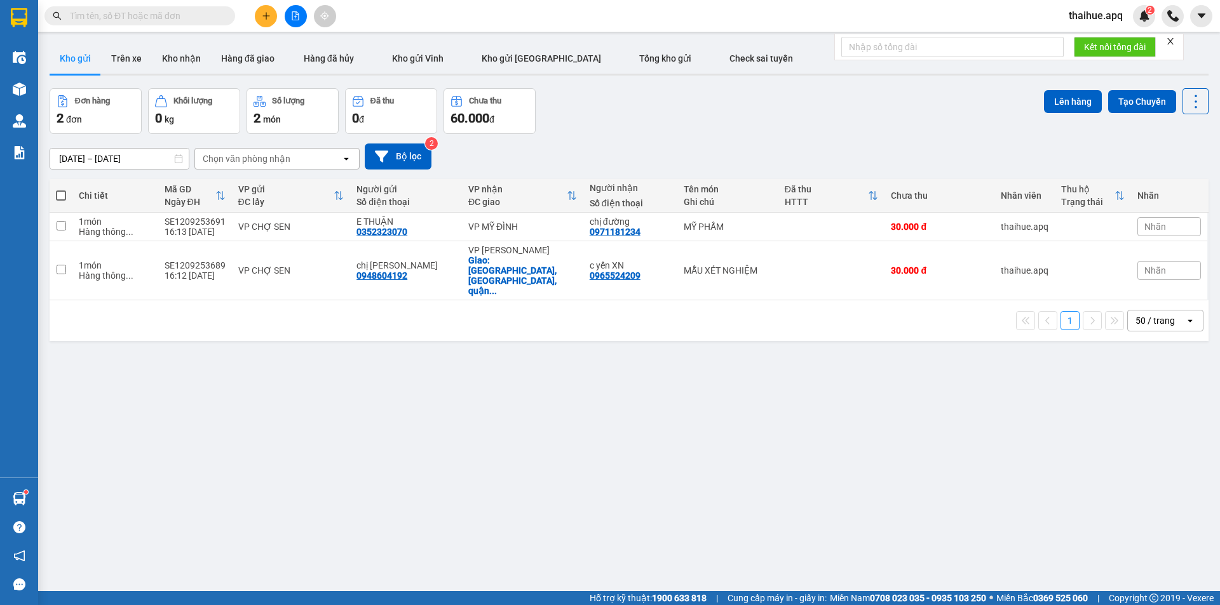
click at [82, 17] on input "text" at bounding box center [145, 16] width 150 height 14
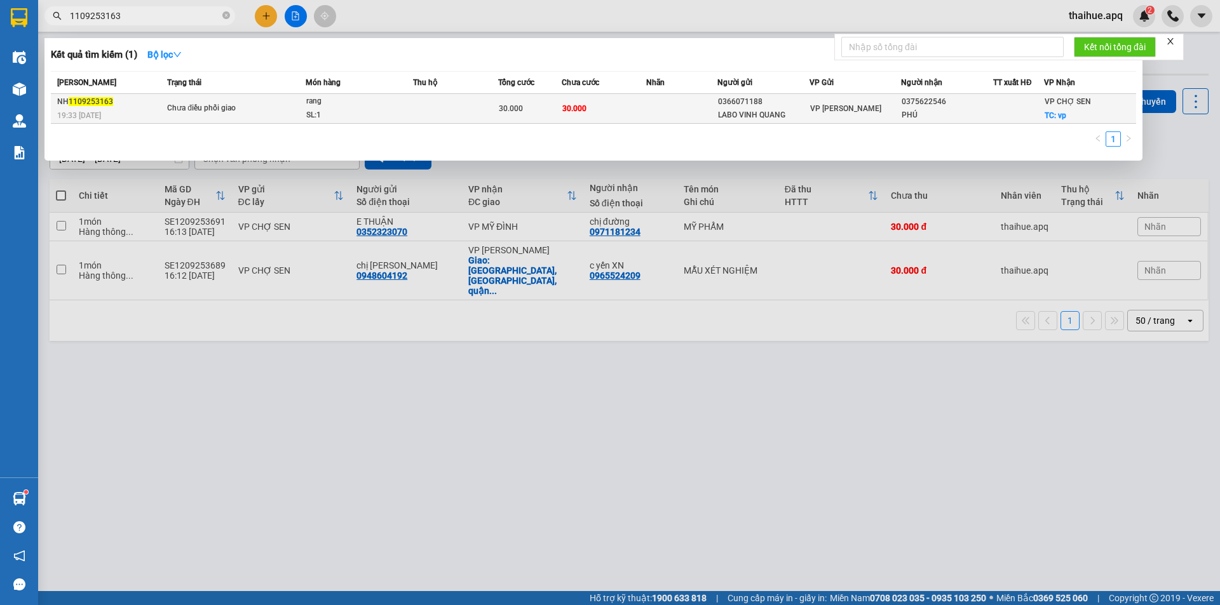
type input "1109253163"
click at [451, 116] on td at bounding box center [455, 109] width 85 height 30
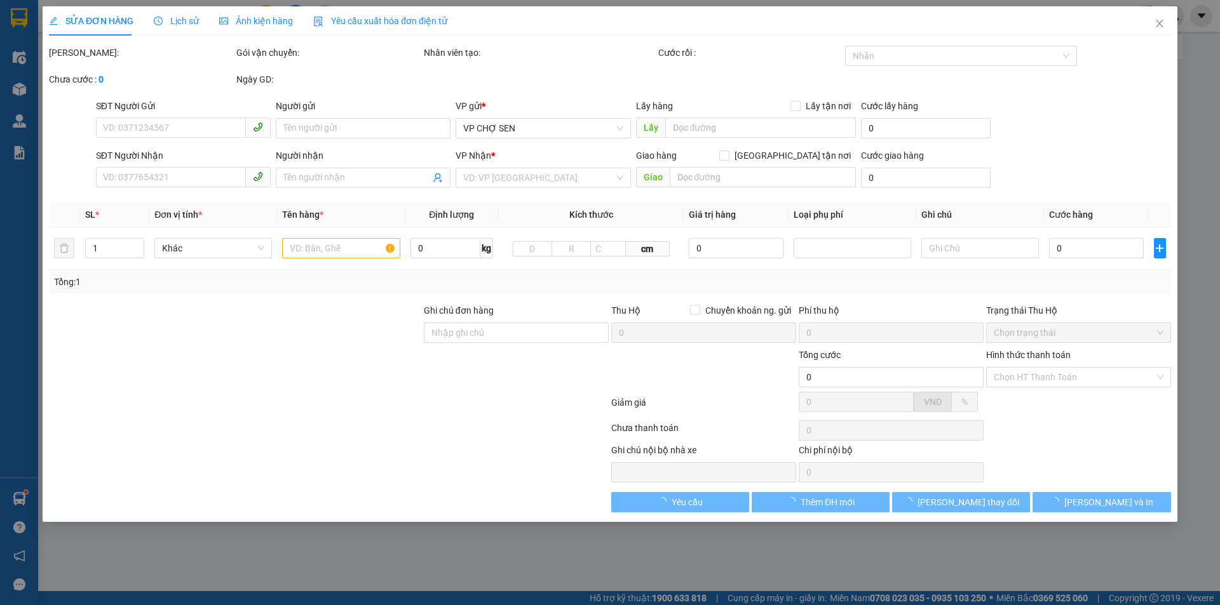
type input "0366071188"
type input "LABO VINH QUANG"
type input "0375622546"
type input "PHÚ"
checkbox input "true"
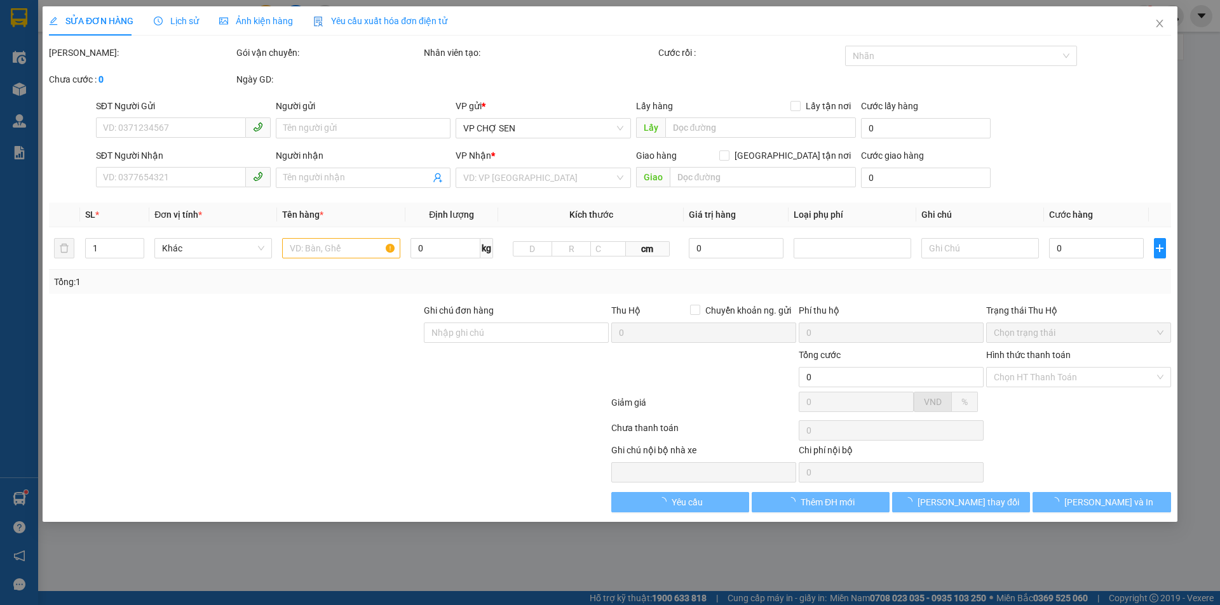
type input "vp"
type input "30.000"
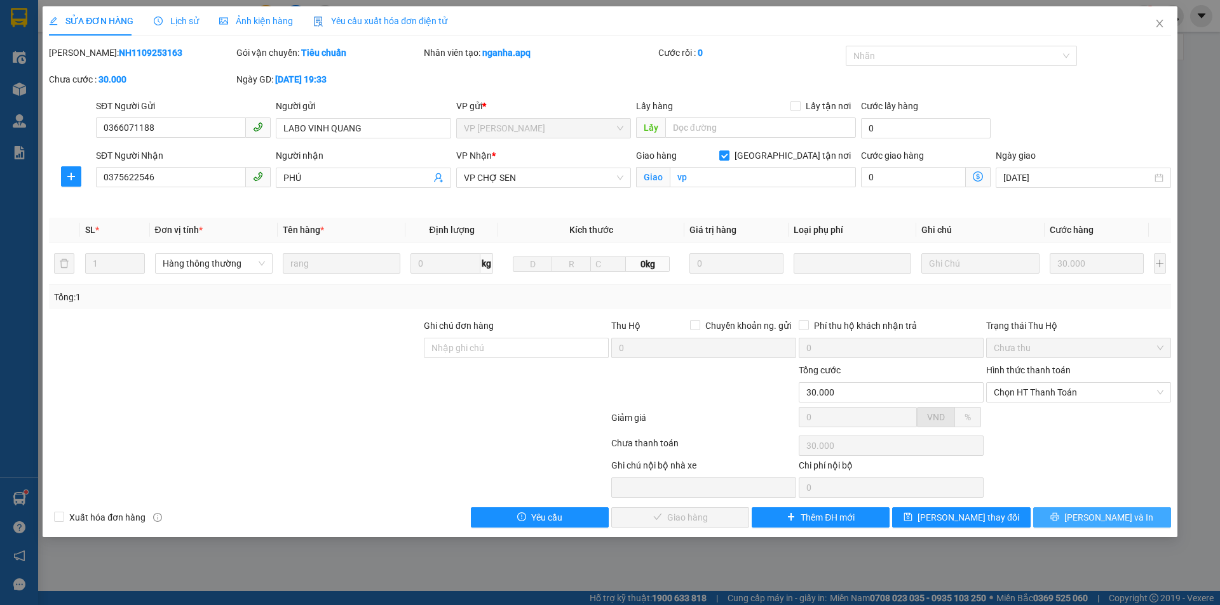
click at [1107, 518] on span "[PERSON_NAME] và In" at bounding box center [1108, 518] width 89 height 14
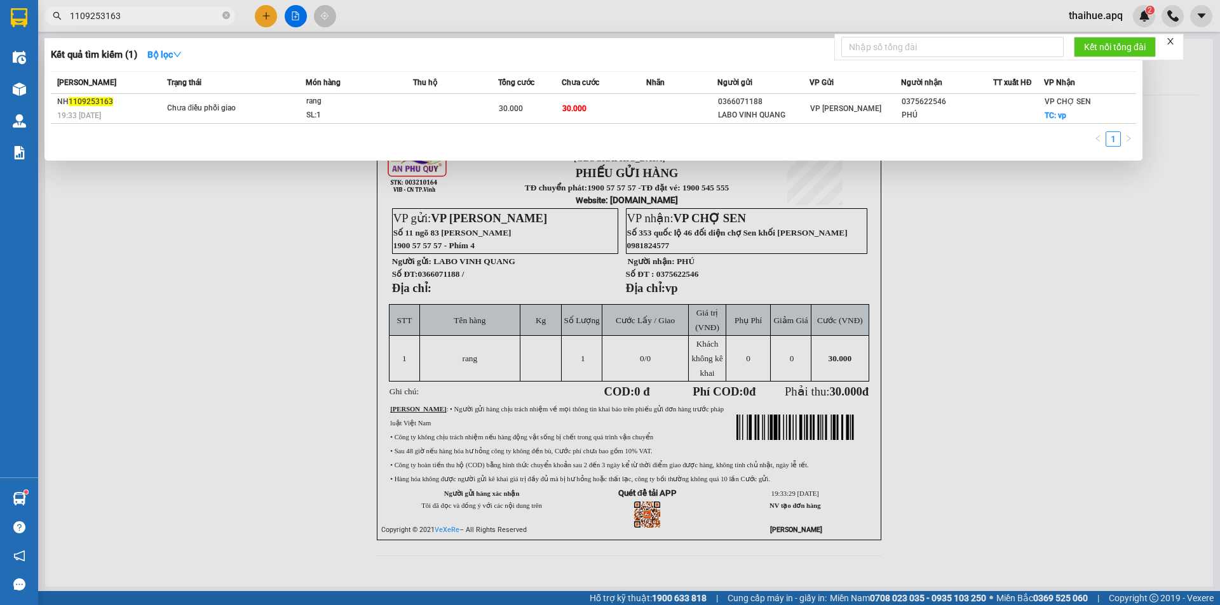
click at [168, 19] on input "1109253163" at bounding box center [145, 16] width 150 height 14
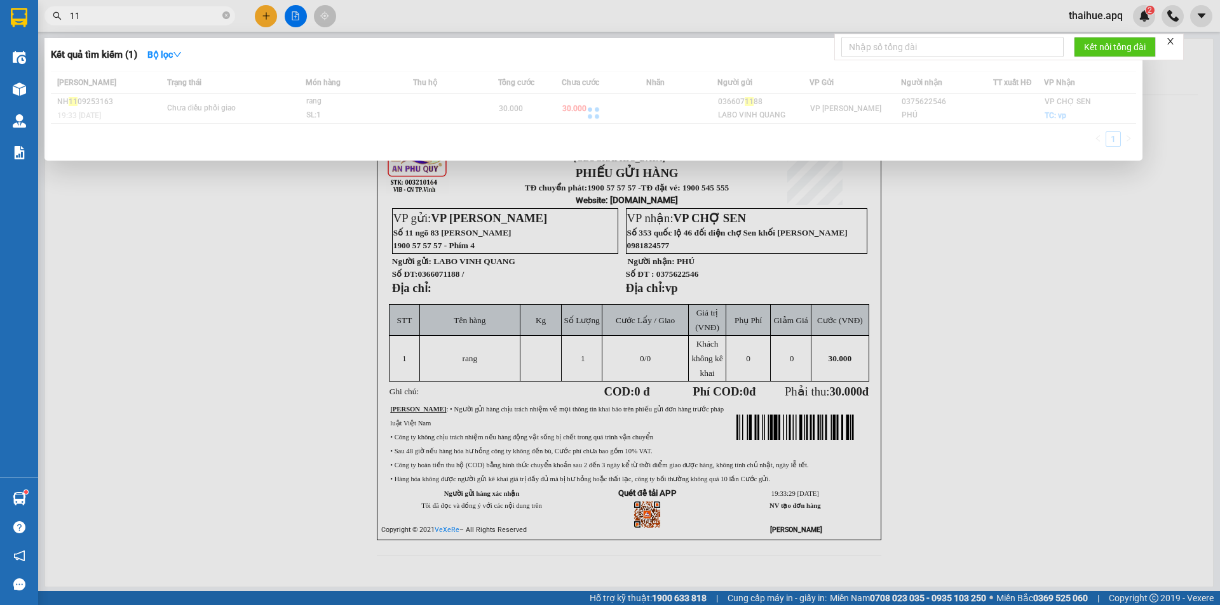
type input "1"
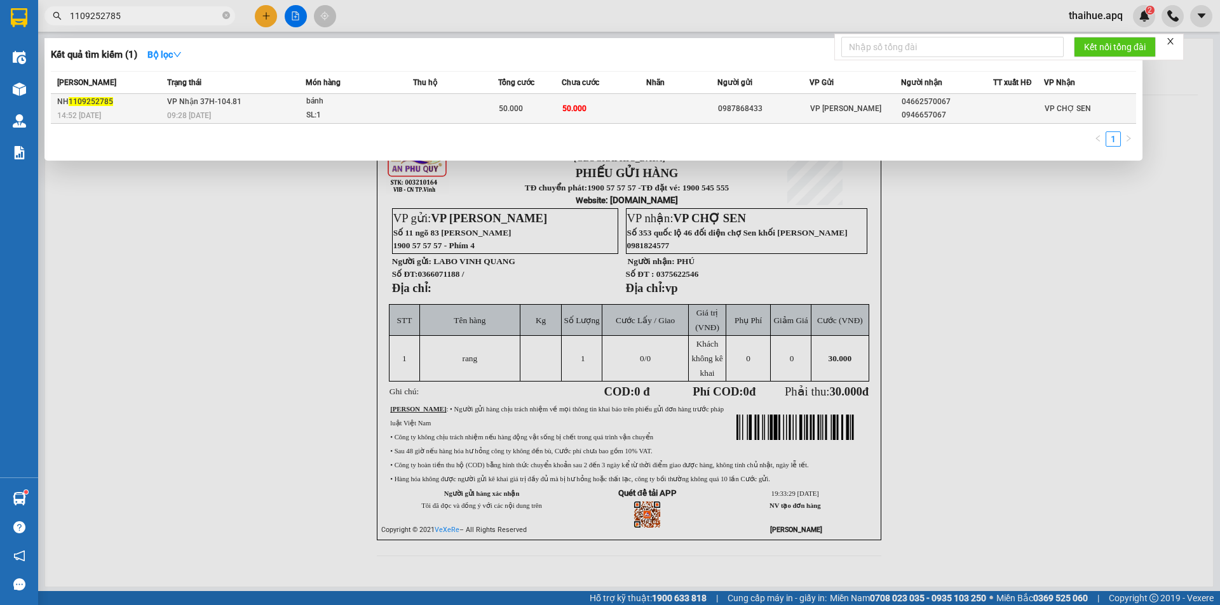
type input "1109252785"
click at [433, 109] on td at bounding box center [455, 109] width 85 height 30
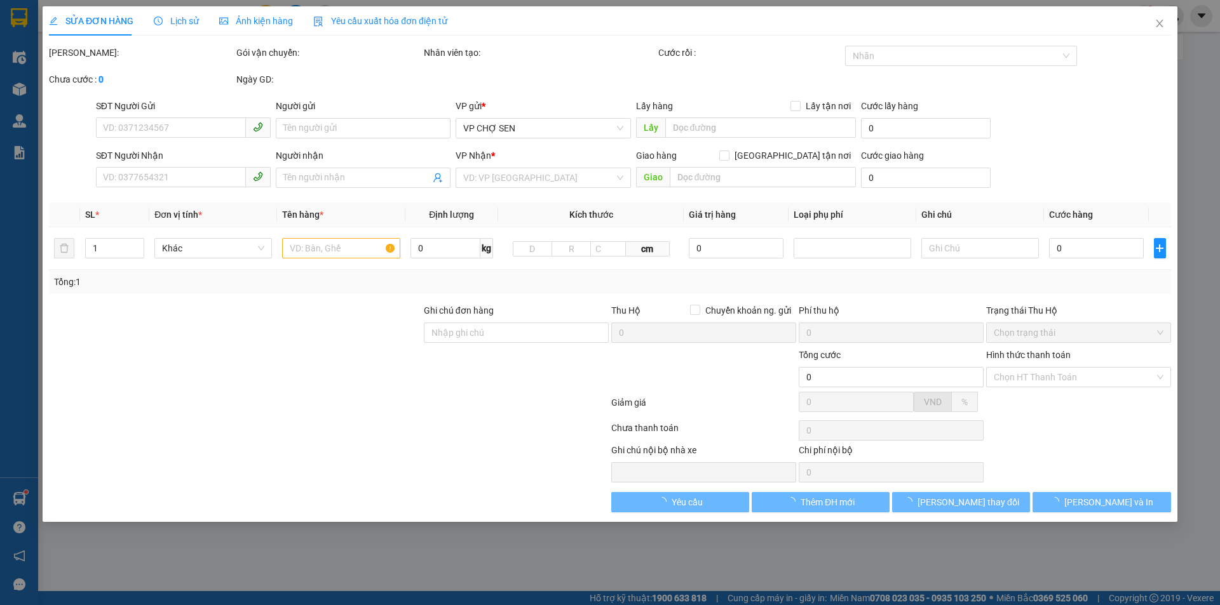
type input "0987868433"
type input "04662570067"
type input "0946657067"
type input "50.000"
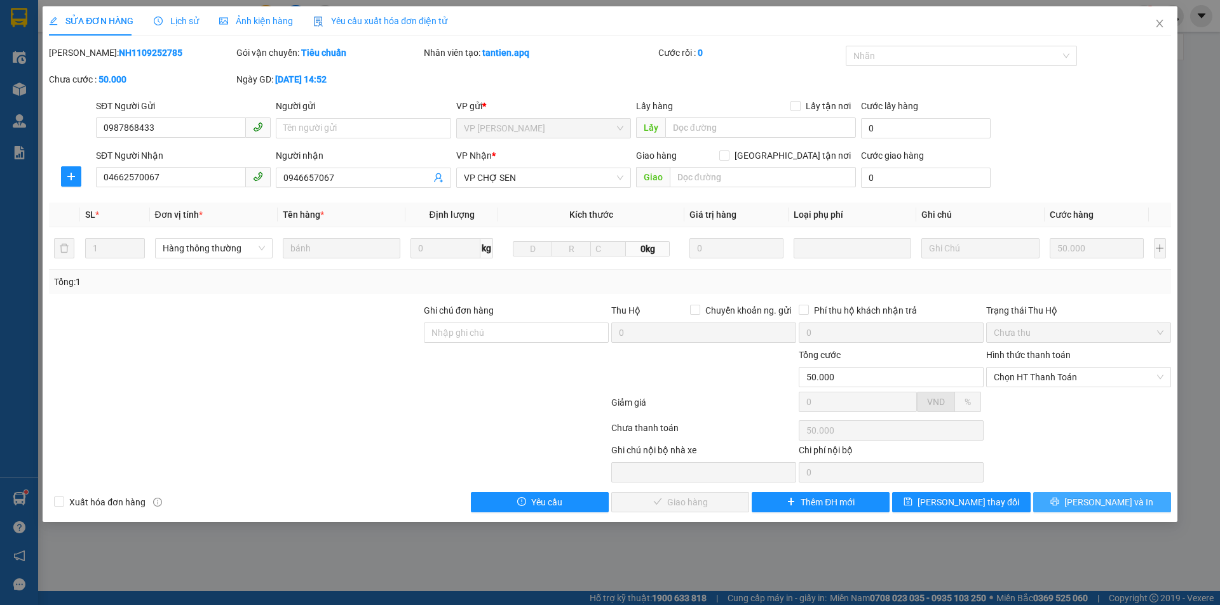
click at [1105, 503] on span "[PERSON_NAME] và In" at bounding box center [1108, 503] width 89 height 14
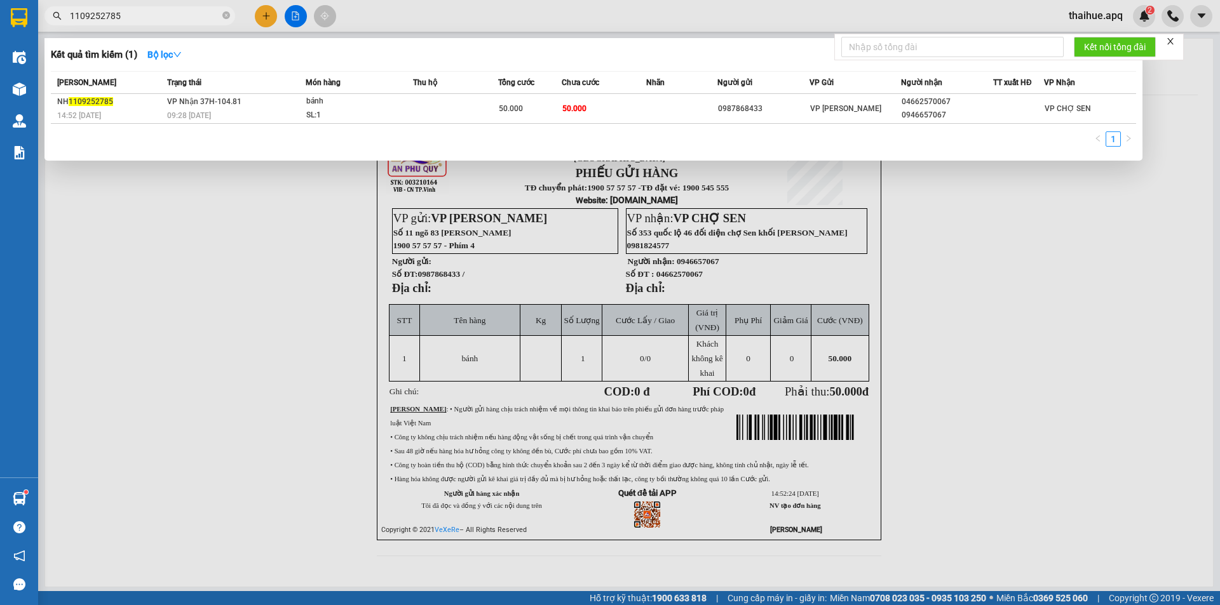
click at [166, 15] on input "1109252785" at bounding box center [145, 16] width 150 height 14
click at [460, 109] on td at bounding box center [455, 109] width 85 height 30
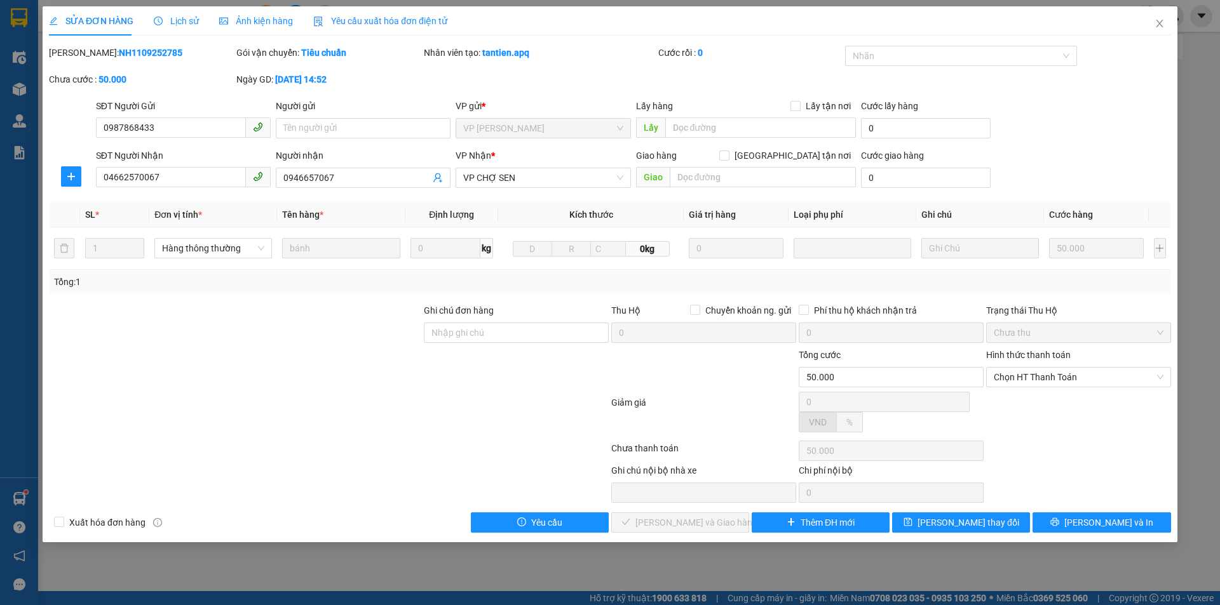
type input "0987868433"
type input "04662570067"
type input "0946657067"
type input "50.000"
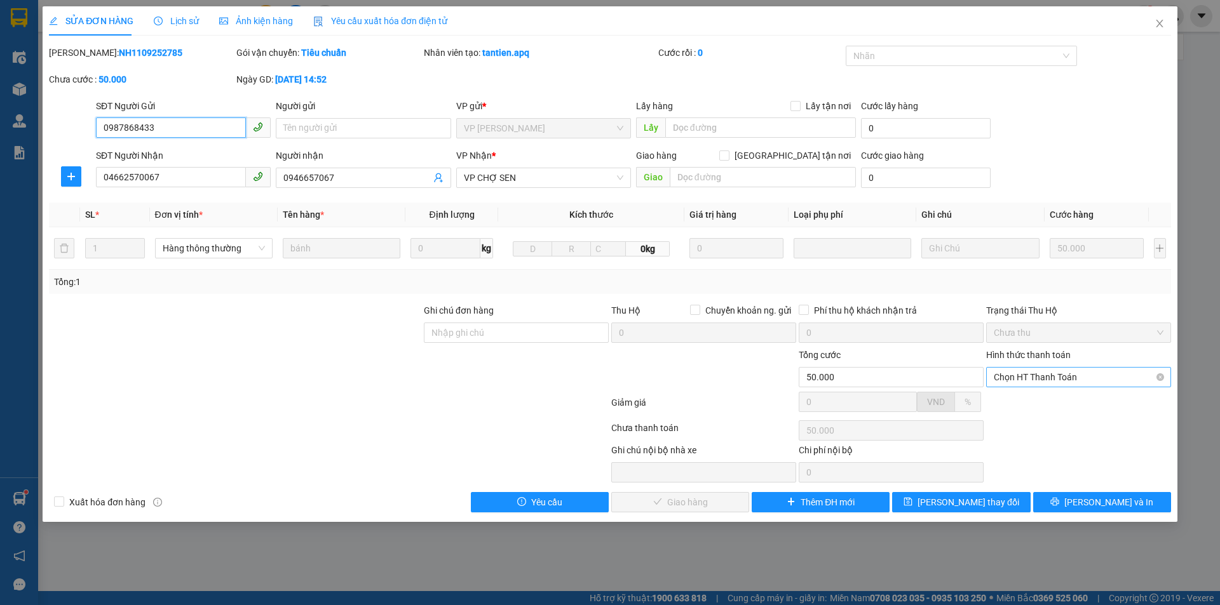
click at [1079, 374] on span "Chọn HT Thanh Toán" at bounding box center [1079, 377] width 170 height 19
click at [1026, 402] on div "Tại văn phòng" at bounding box center [1079, 403] width 170 height 14
type input "0"
click at [706, 504] on span "[PERSON_NAME] và Giao hàng" at bounding box center [696, 503] width 122 height 14
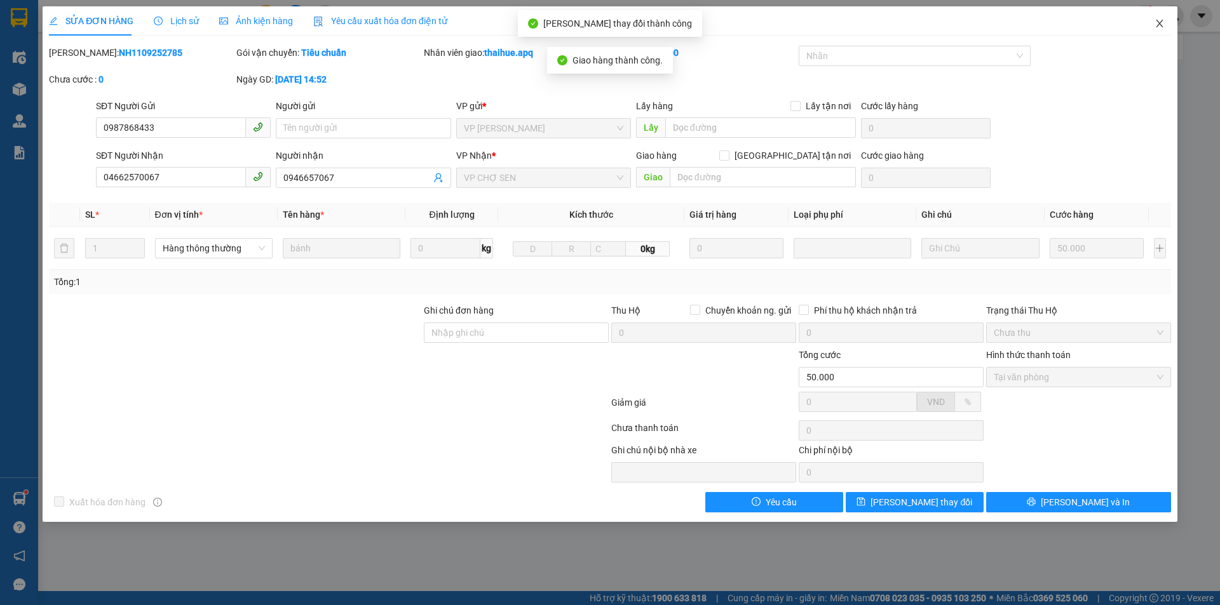
click at [1158, 24] on icon "close" at bounding box center [1159, 23] width 10 height 10
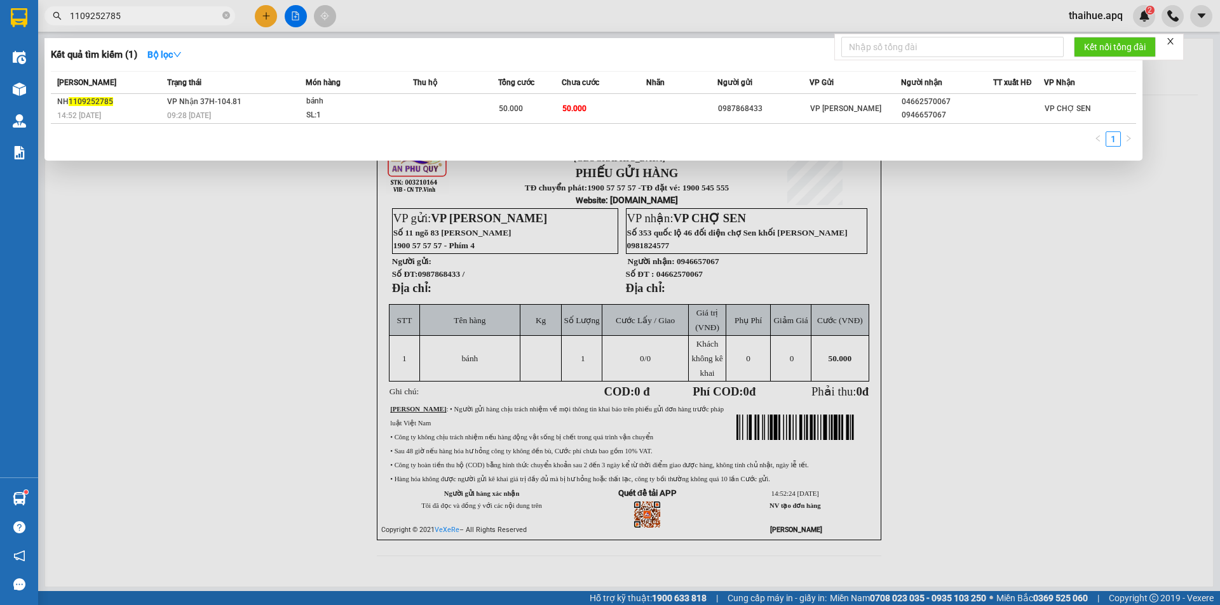
click at [132, 18] on input "1109252785" at bounding box center [145, 16] width 150 height 14
click at [152, 16] on input "1109252785" at bounding box center [145, 16] width 150 height 14
click at [452, 105] on td at bounding box center [455, 109] width 85 height 30
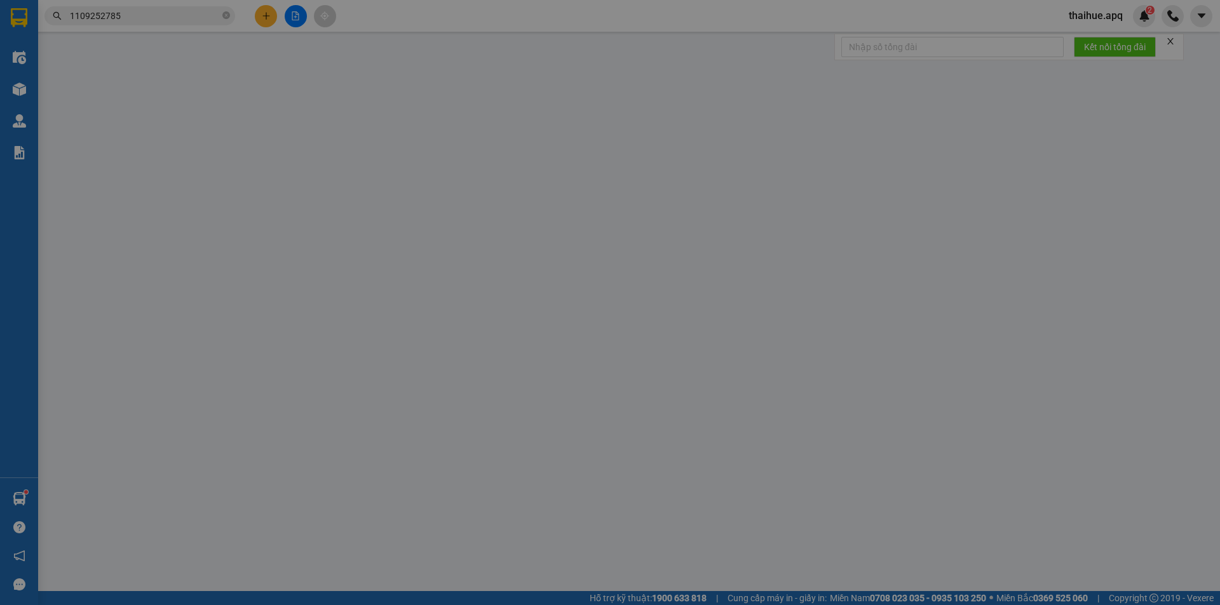
type input "0987868433"
type input "04662570067"
type input "0946657067"
type input "50.000"
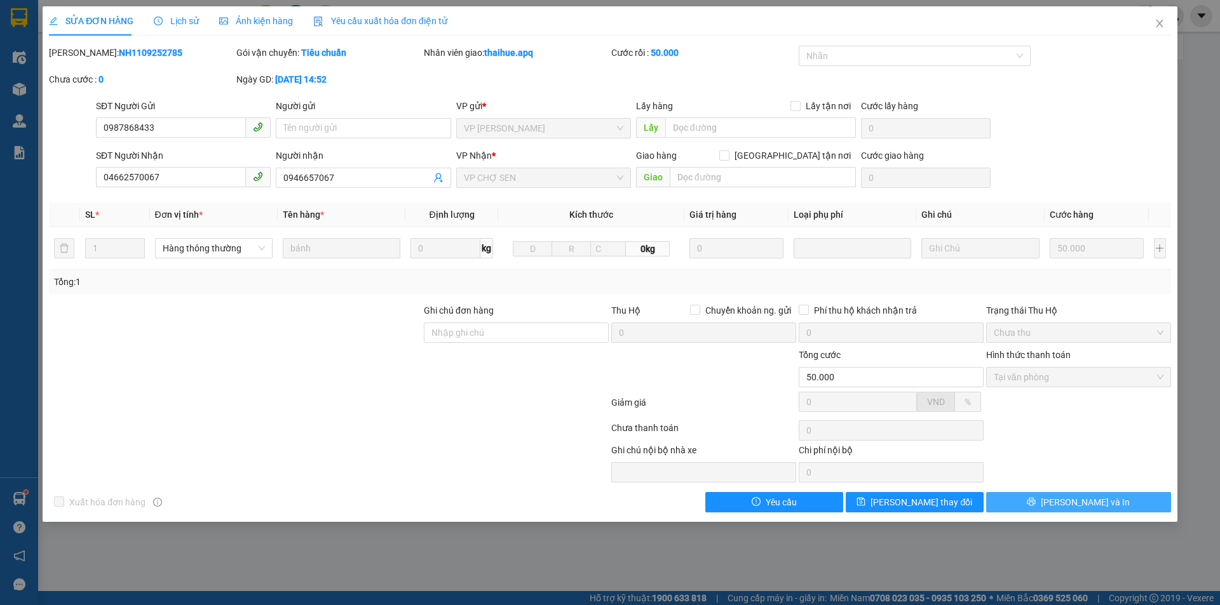
click at [1082, 504] on span "[PERSON_NAME] và In" at bounding box center [1085, 503] width 89 height 14
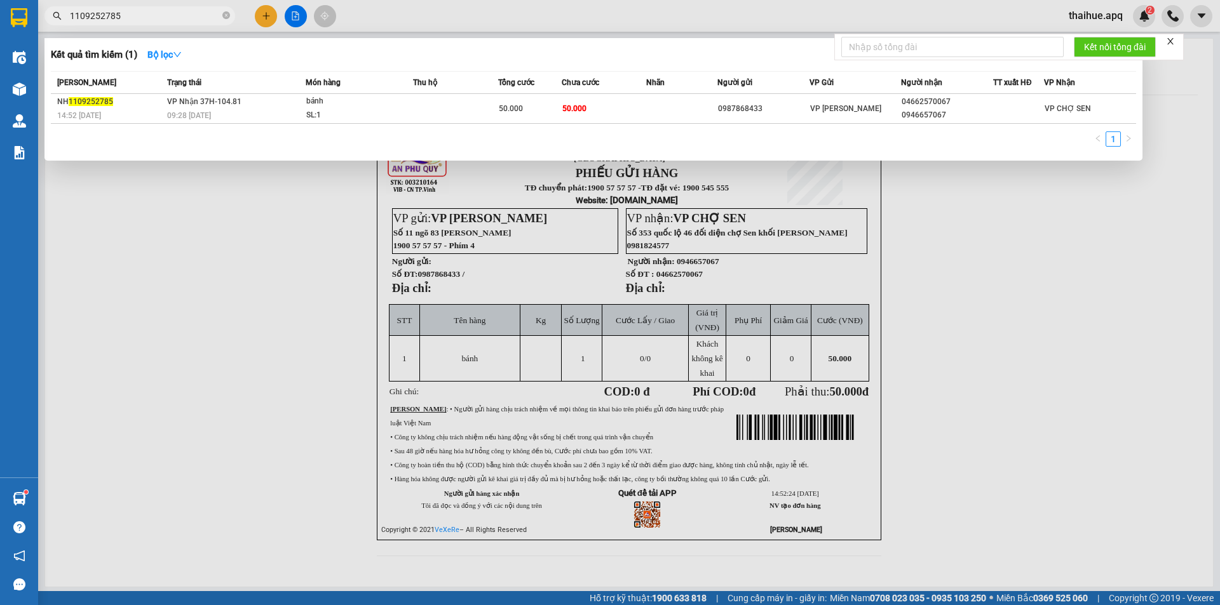
click at [140, 14] on input "1109252785" at bounding box center [145, 16] width 150 height 14
type input "1"
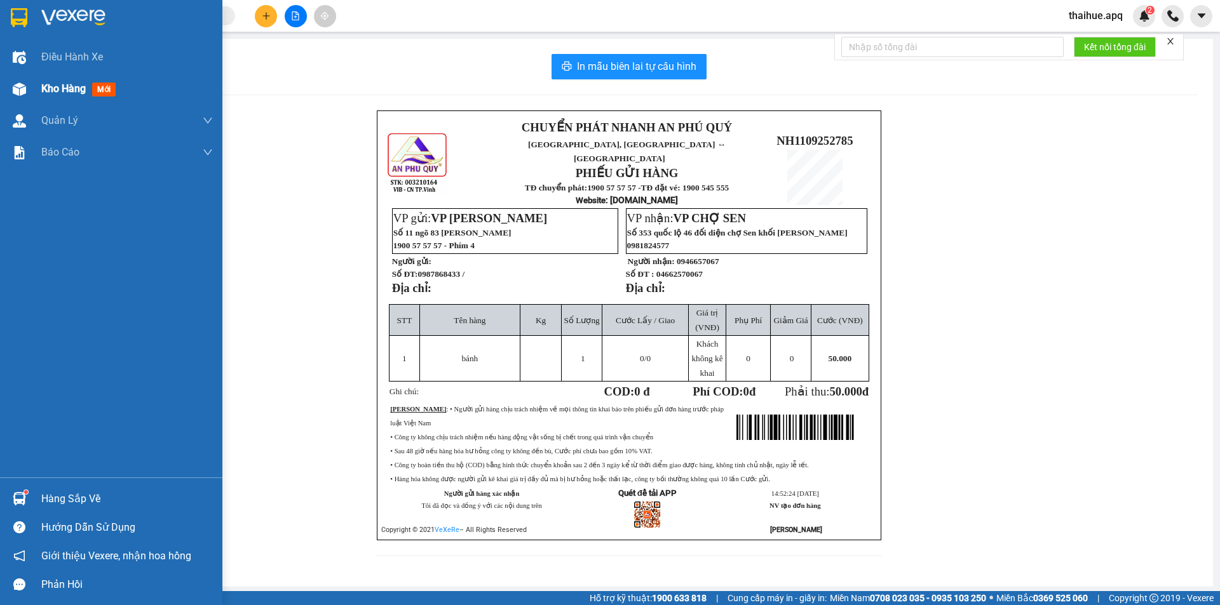
click at [52, 90] on span "Kho hàng" at bounding box center [63, 89] width 44 height 12
